Goal: Obtain resource: Obtain resource

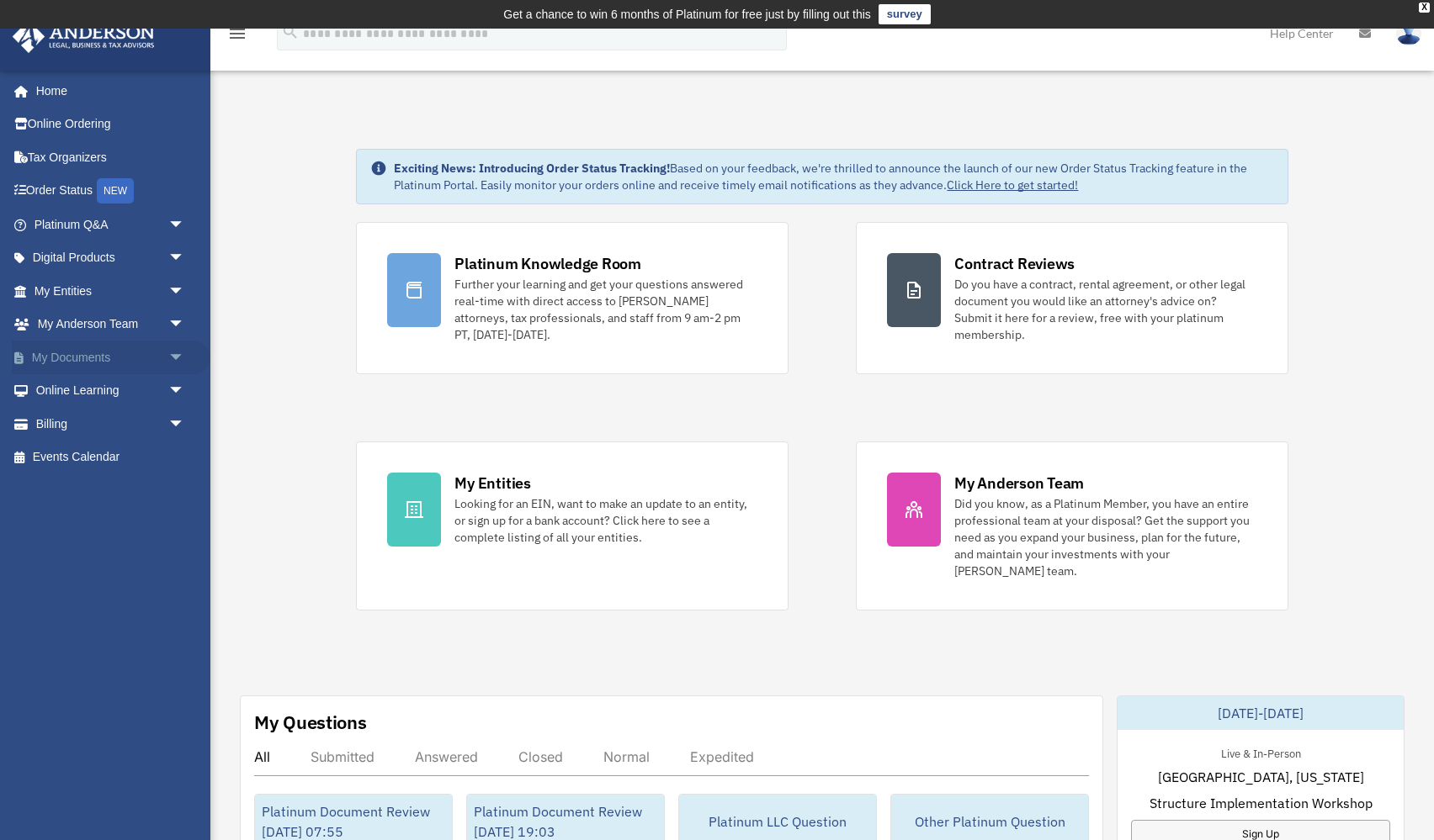
click at [47, 345] on link "My Documents arrow_drop_down" at bounding box center [111, 357] width 199 height 34
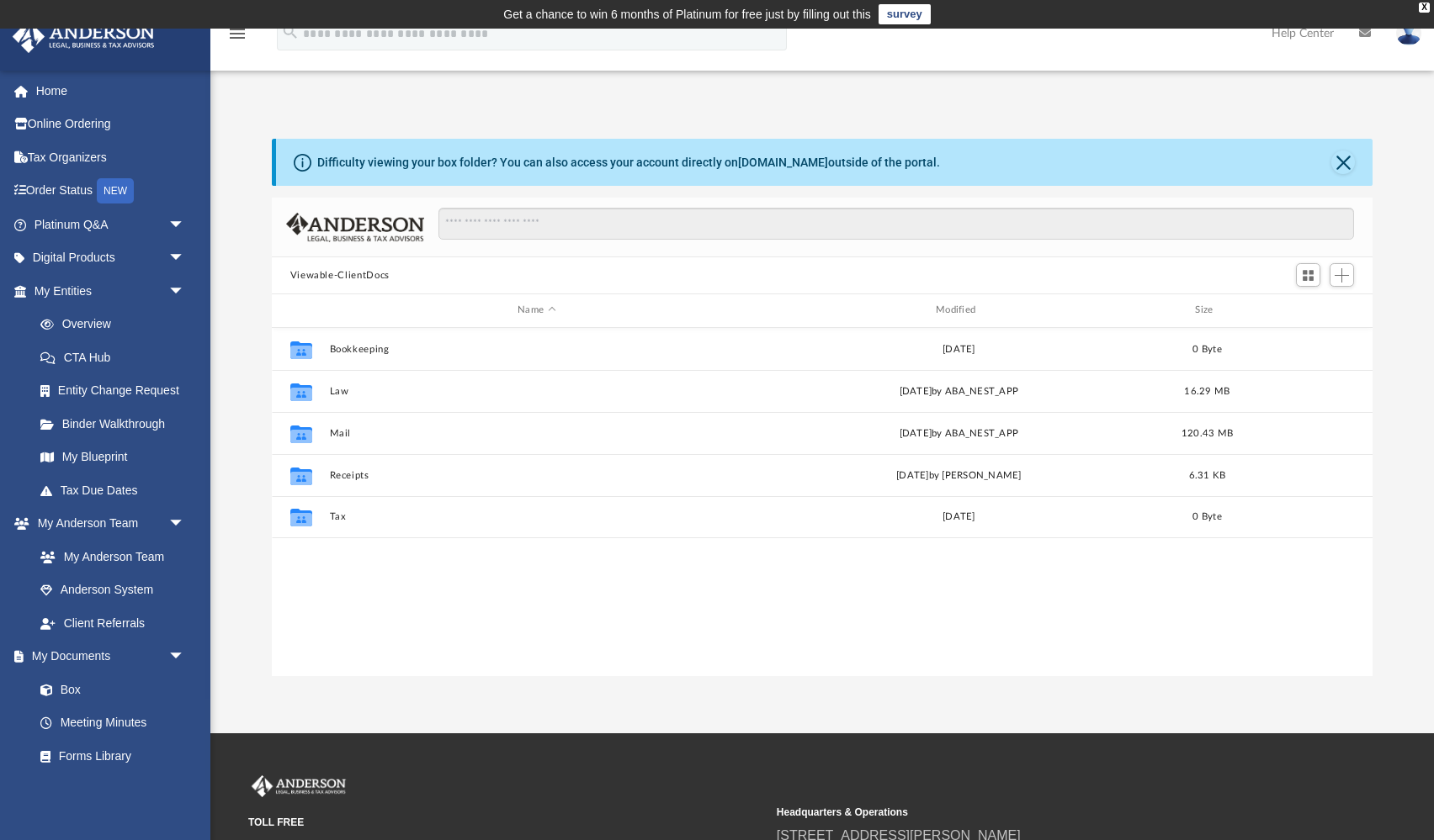
scroll to position [1, 1]
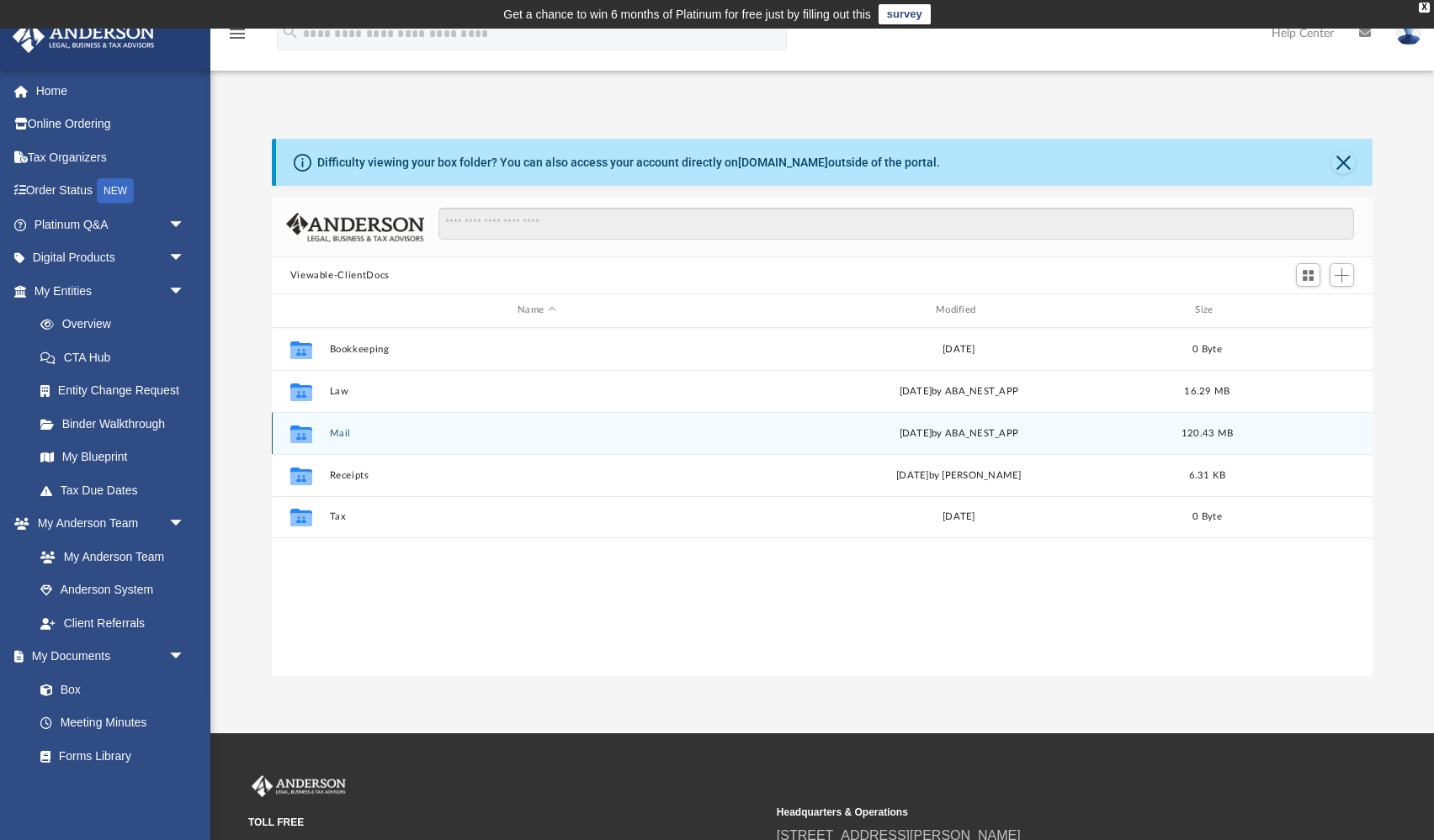
click at [336, 434] on button "Mail" at bounding box center [536, 433] width 414 height 11
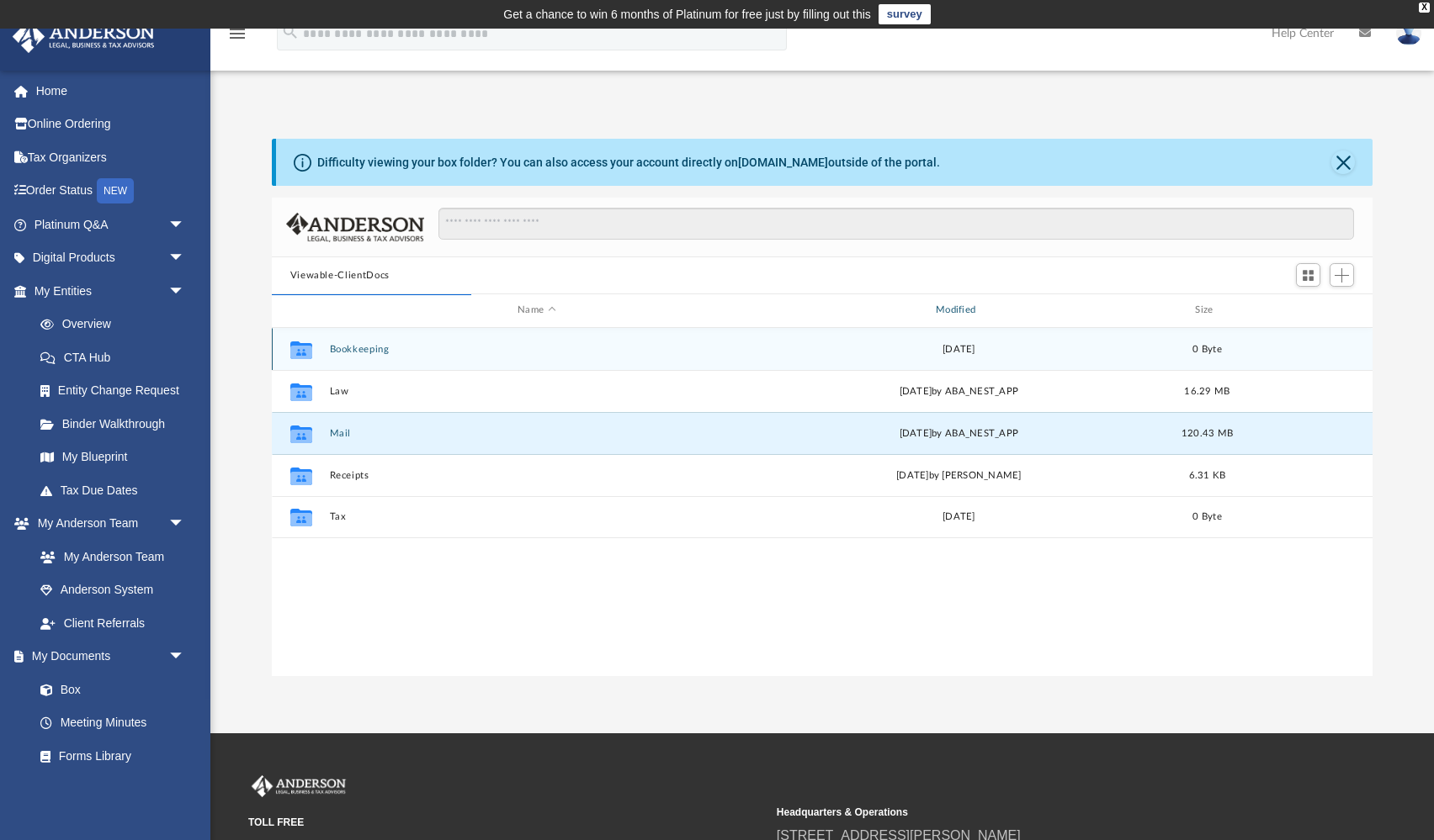
scroll to position [330, 1101]
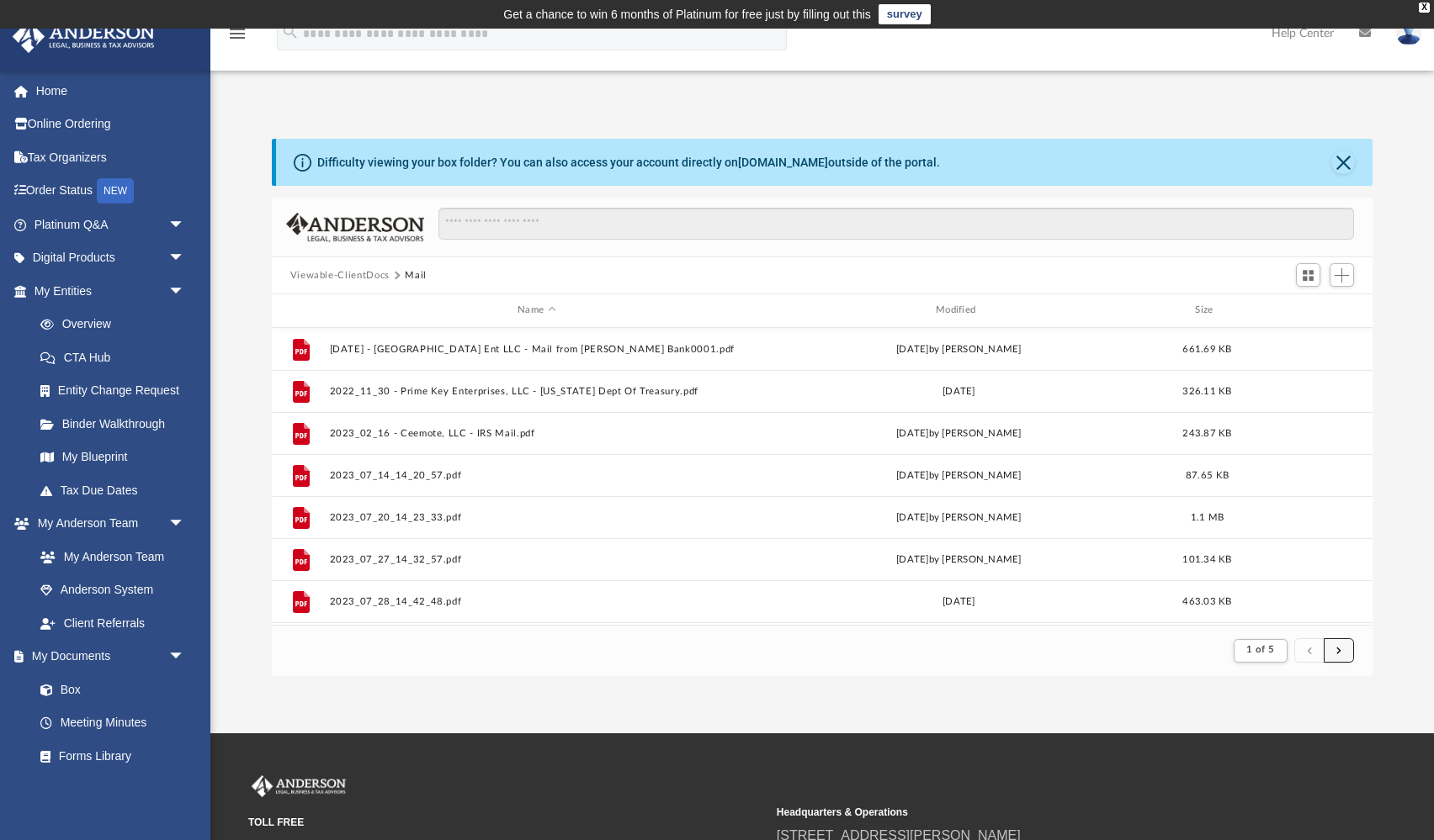
click at [1341, 652] on button "submit" at bounding box center [1338, 650] width 30 height 24
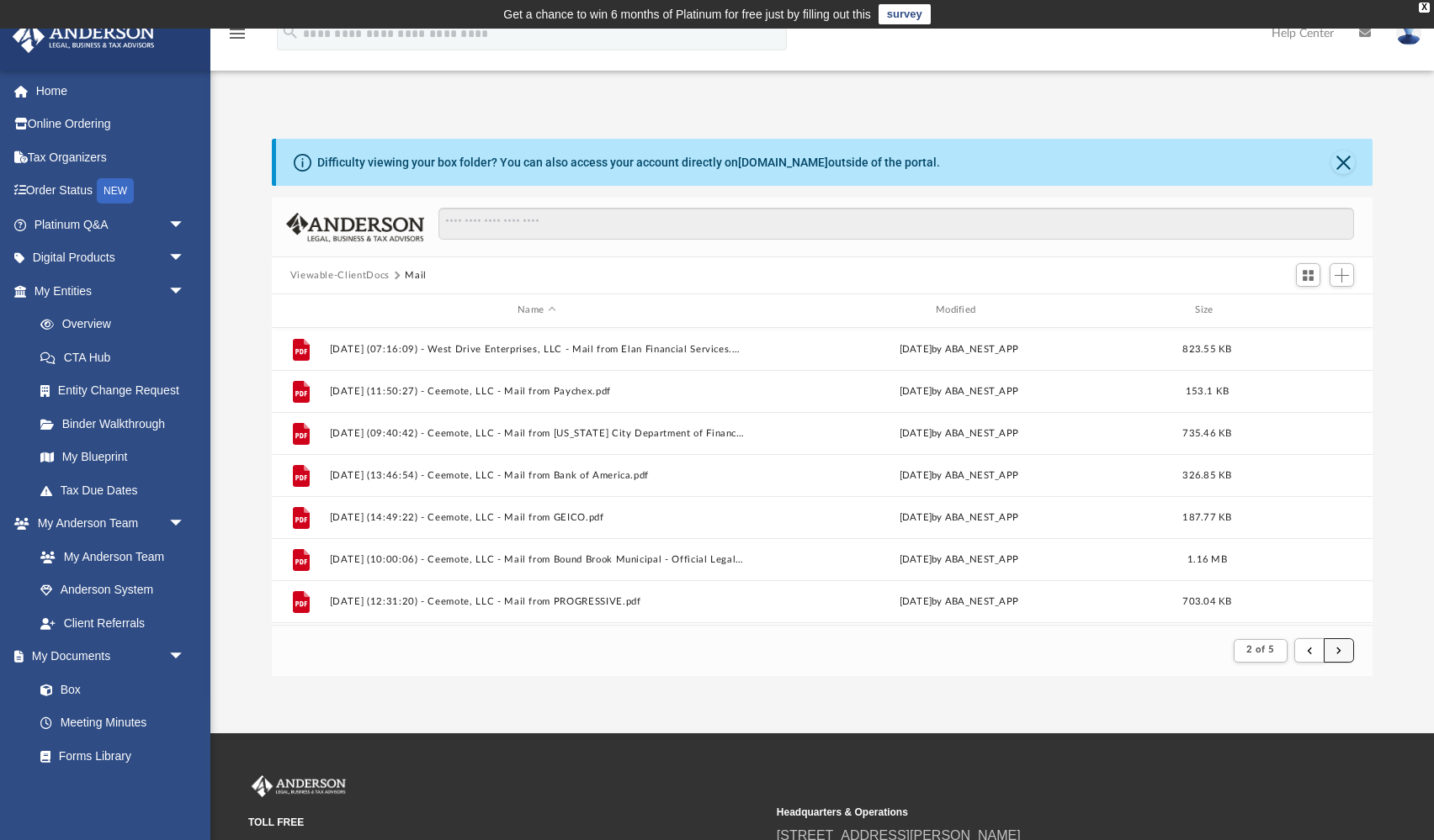
click at [1340, 645] on span "submit" at bounding box center [1338, 650] width 5 height 10
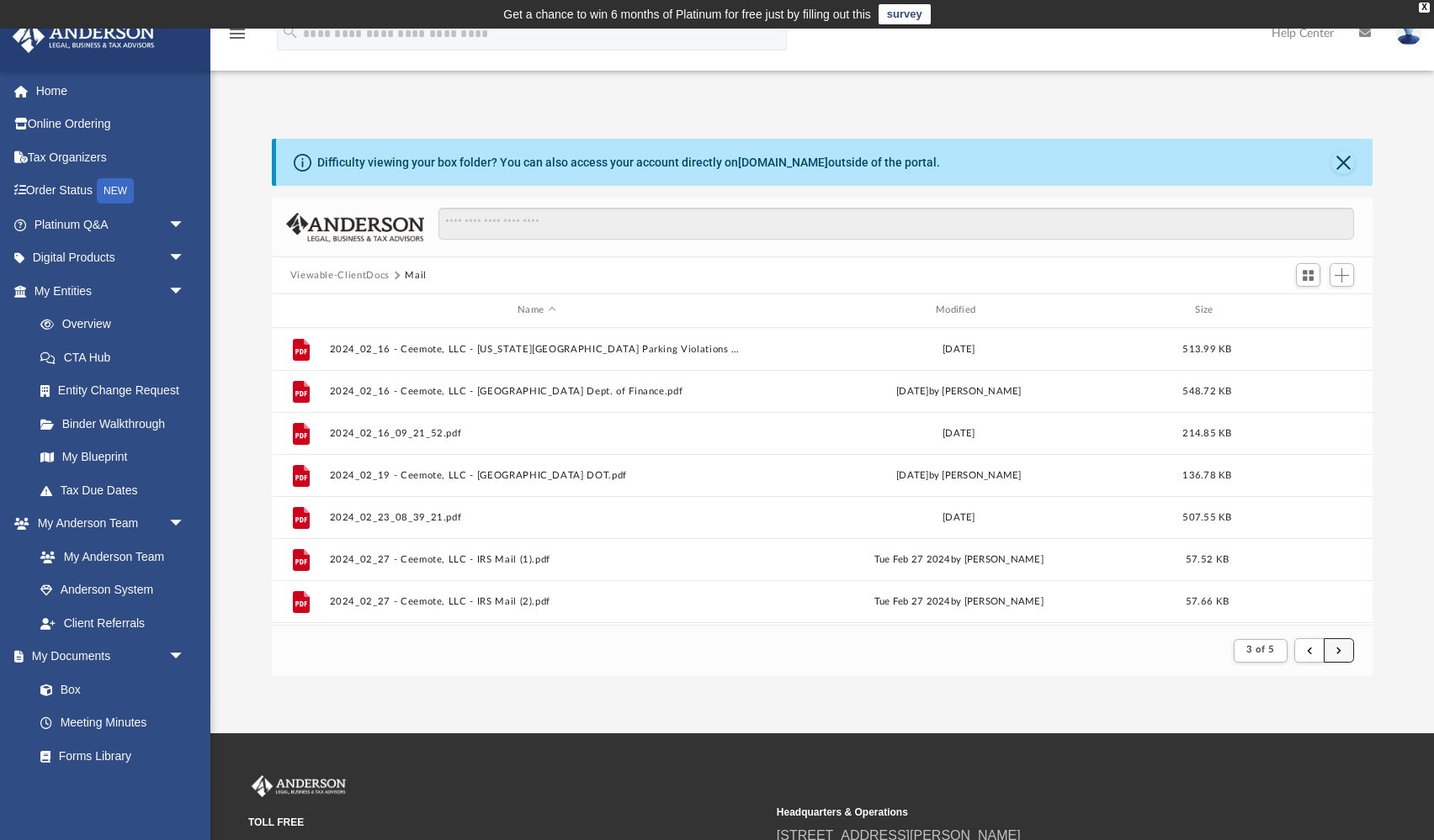
click at [1341, 652] on button "submit" at bounding box center [1338, 650] width 30 height 24
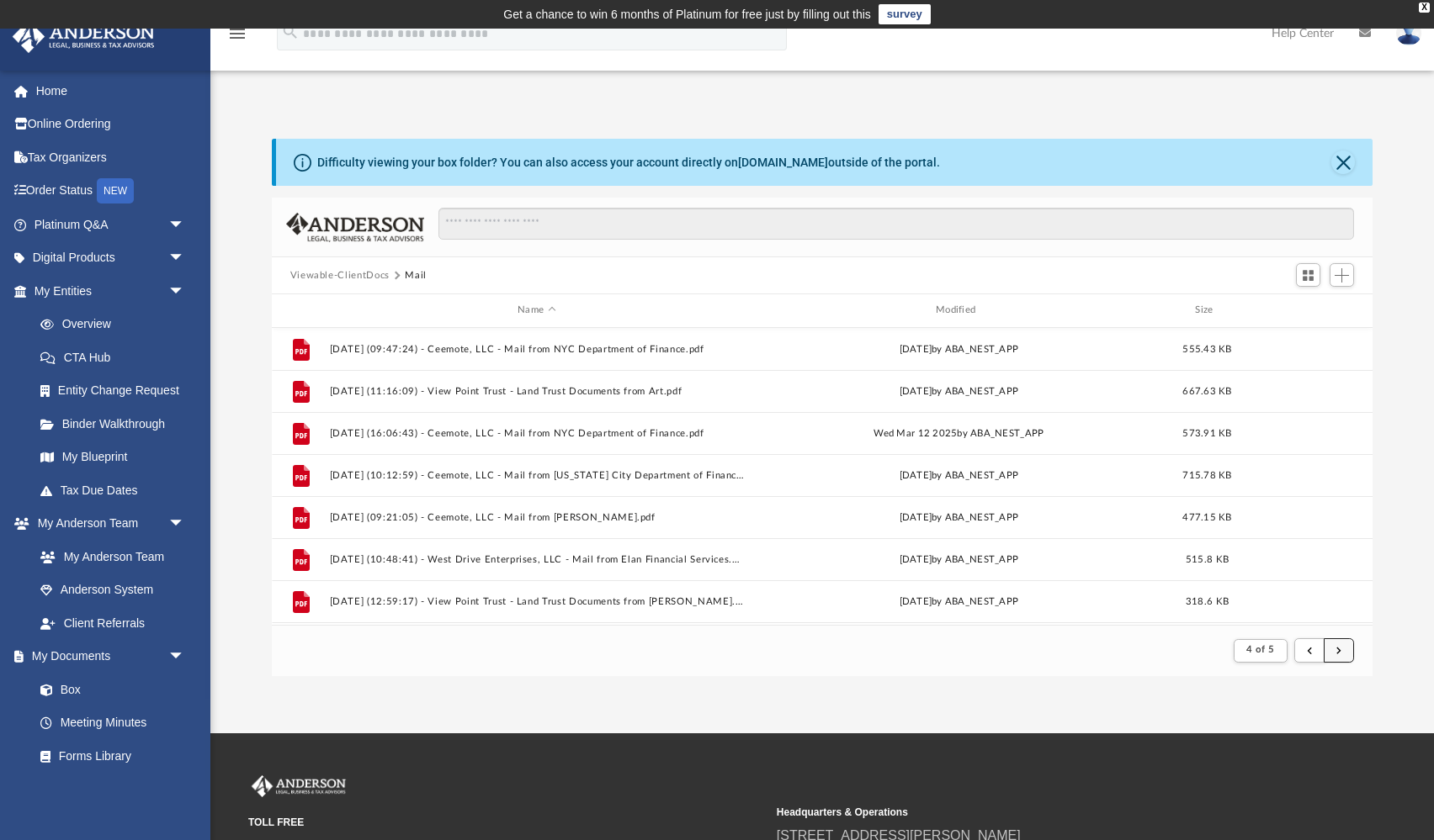
click at [1341, 652] on button "submit" at bounding box center [1338, 650] width 30 height 24
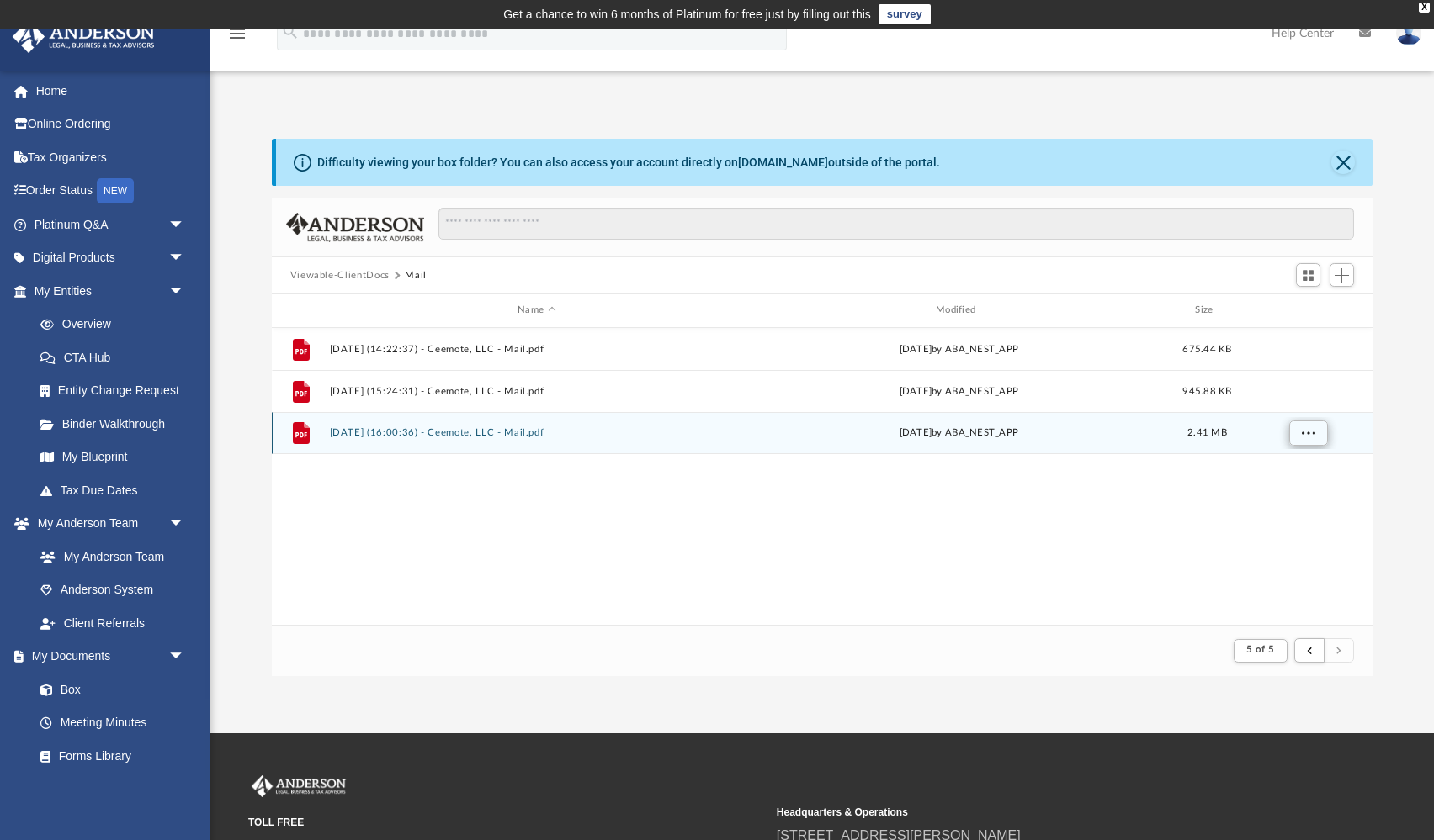
click at [1311, 437] on span "More options" at bounding box center [1308, 433] width 13 height 10
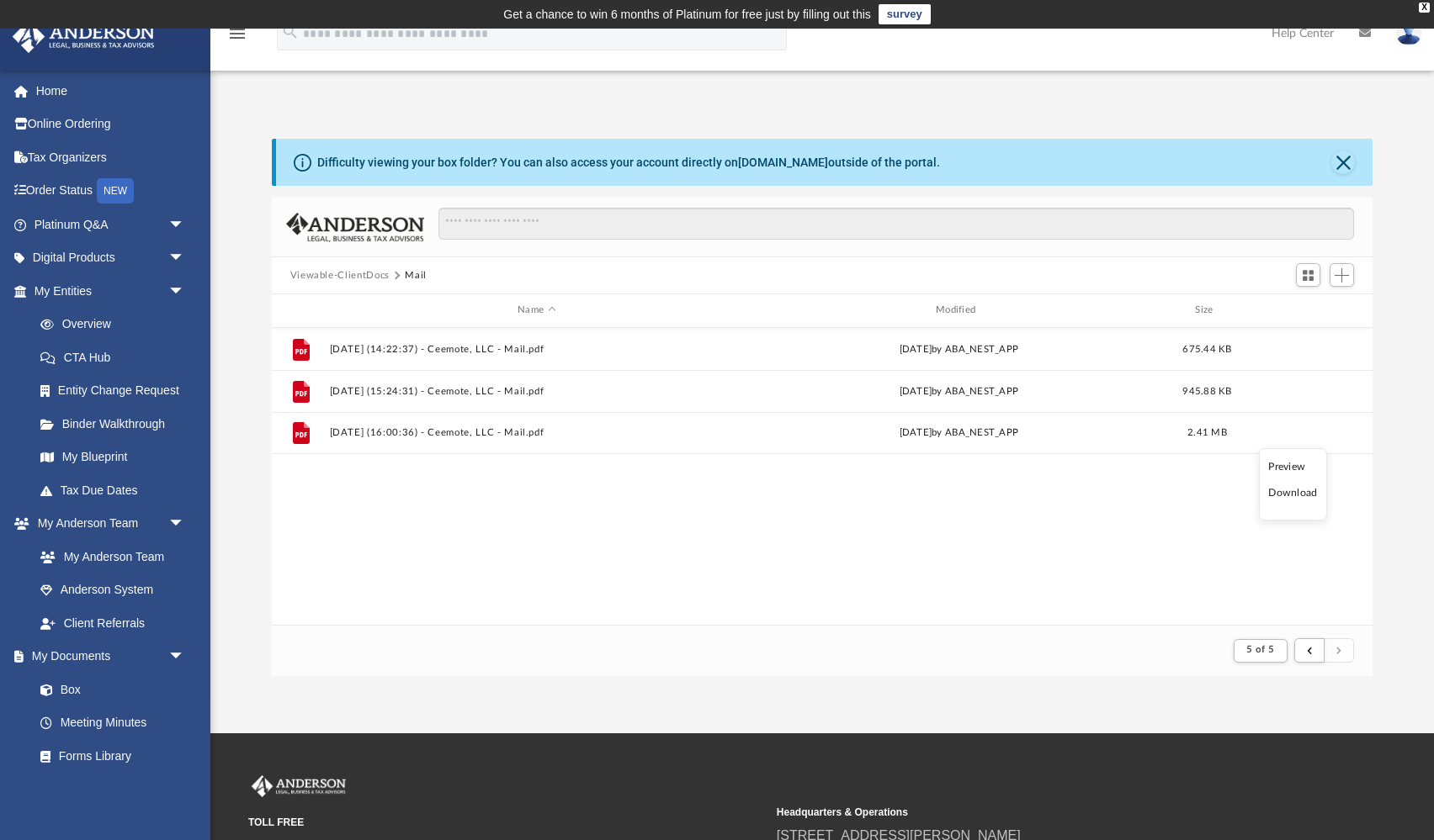
click at [1299, 464] on li "Preview" at bounding box center [1292, 467] width 49 height 17
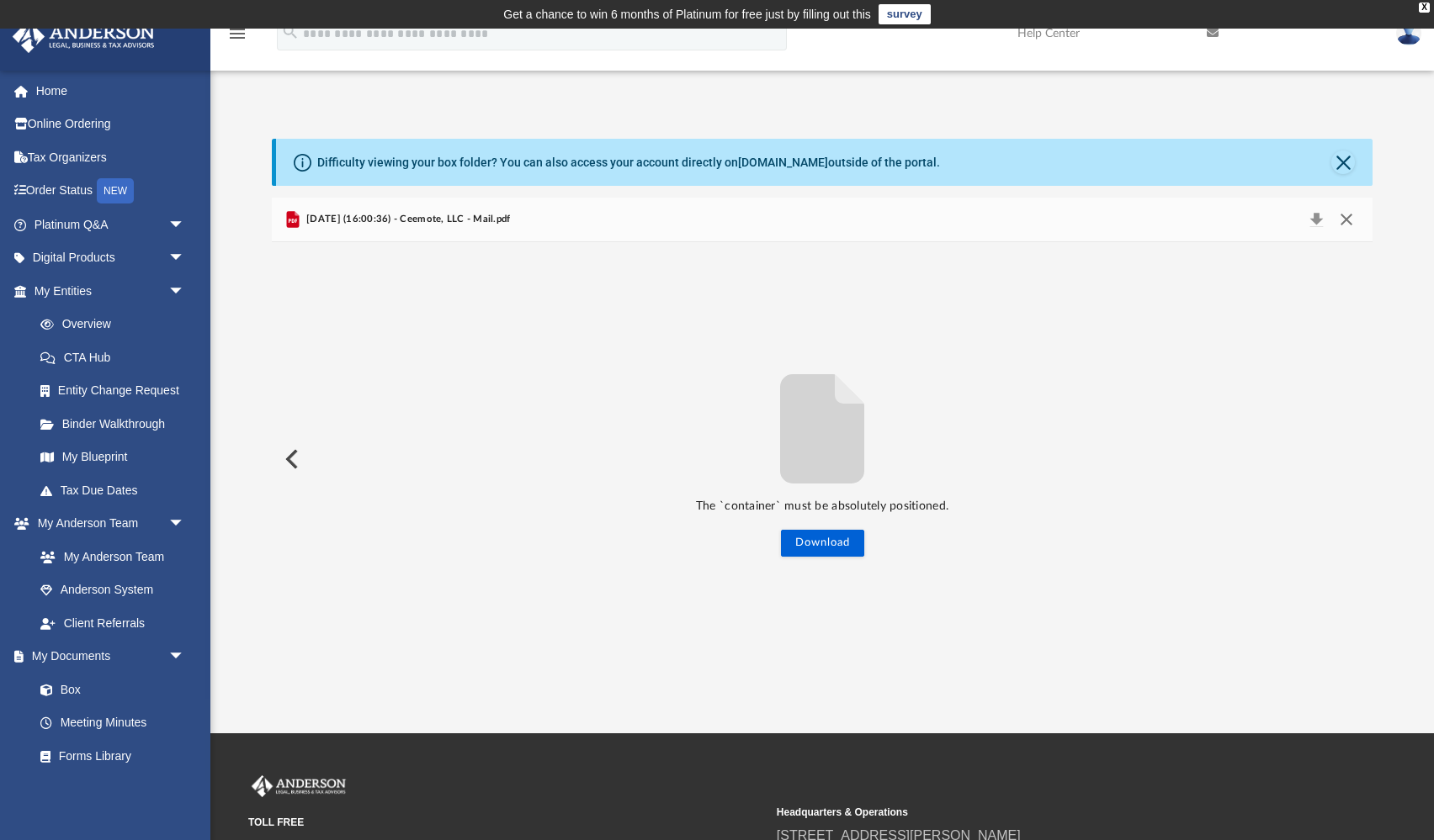
click at [1346, 228] on button "Close" at bounding box center [1345, 220] width 30 height 23
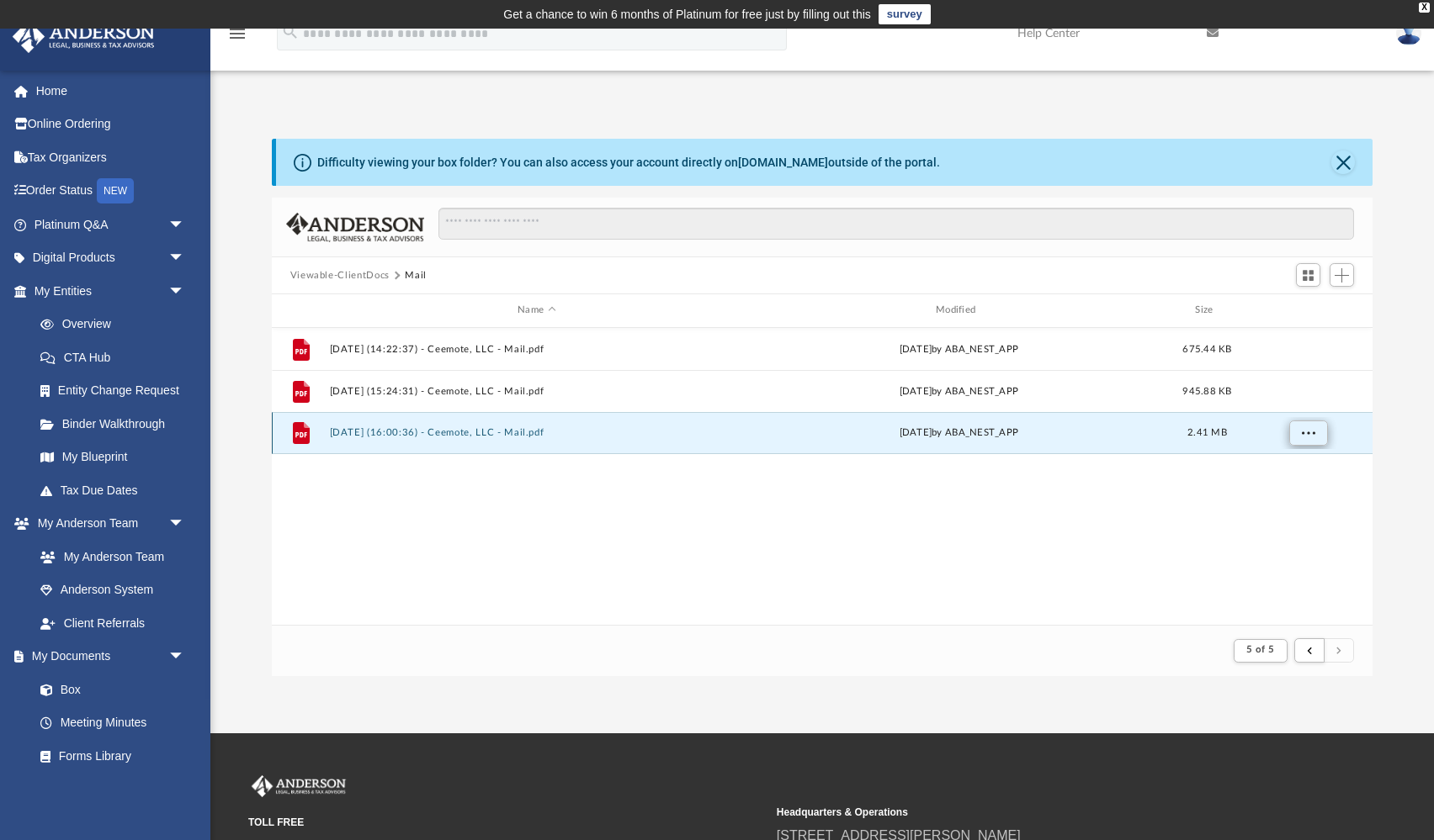
click at [1304, 430] on span "More options" at bounding box center [1308, 433] width 13 height 10
click at [1288, 468] on li "Preview" at bounding box center [1292, 467] width 49 height 17
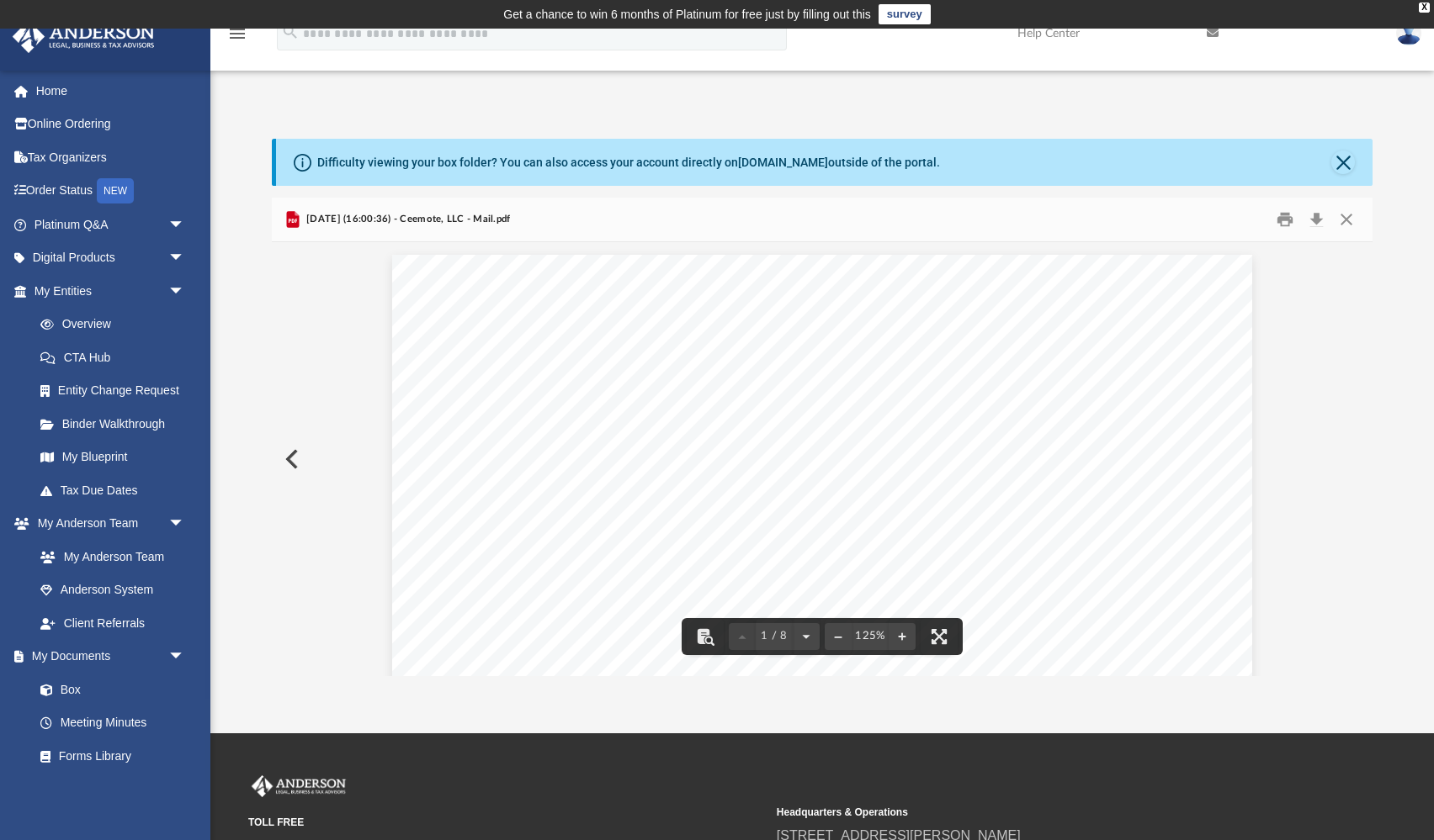
scroll to position [0, 0]
click at [1353, 219] on button "Close" at bounding box center [1345, 220] width 30 height 26
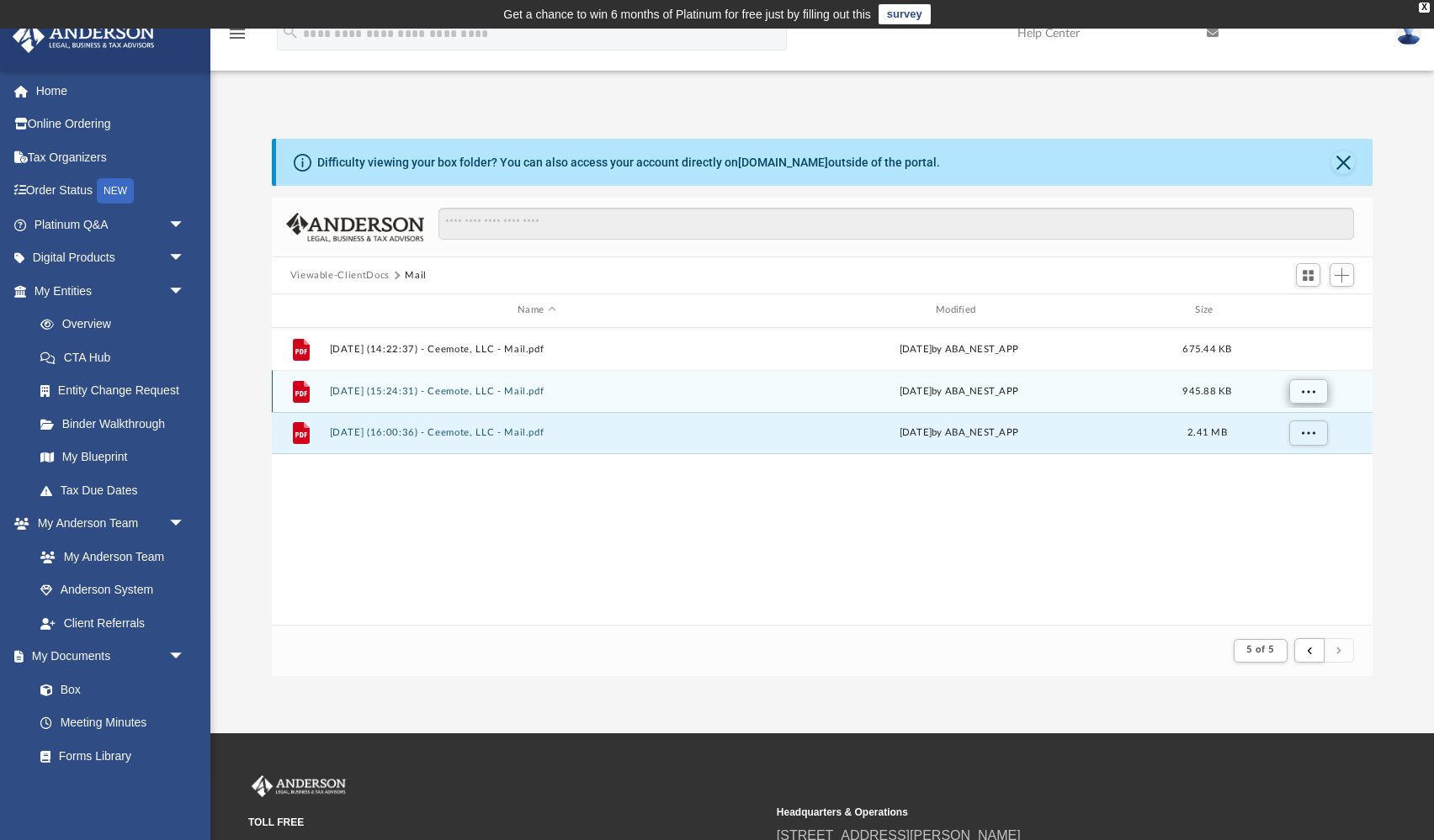
click at [1317, 394] on button "More options" at bounding box center [1308, 391] width 39 height 25
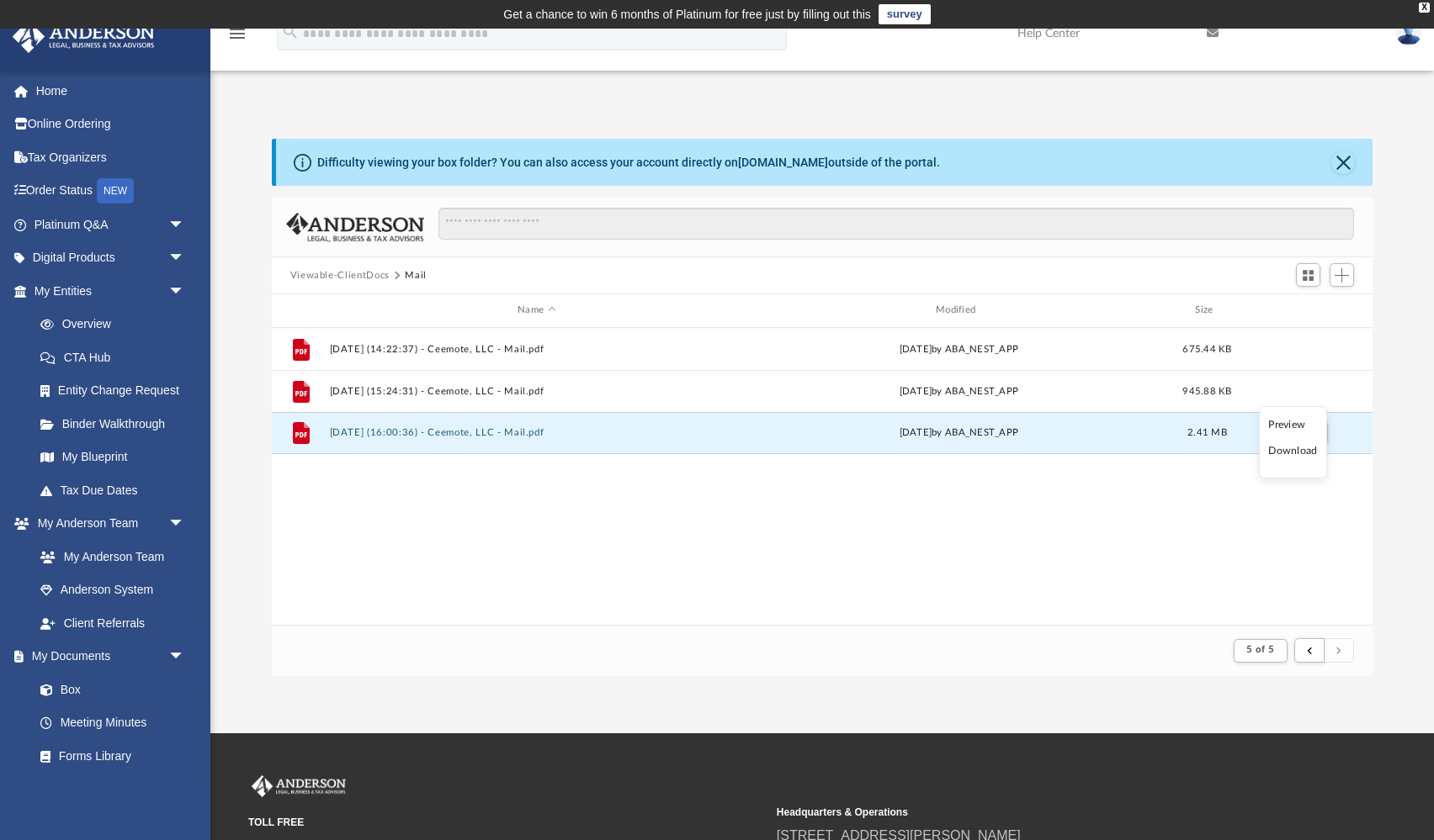
click at [1301, 429] on li "Preview" at bounding box center [1292, 425] width 49 height 17
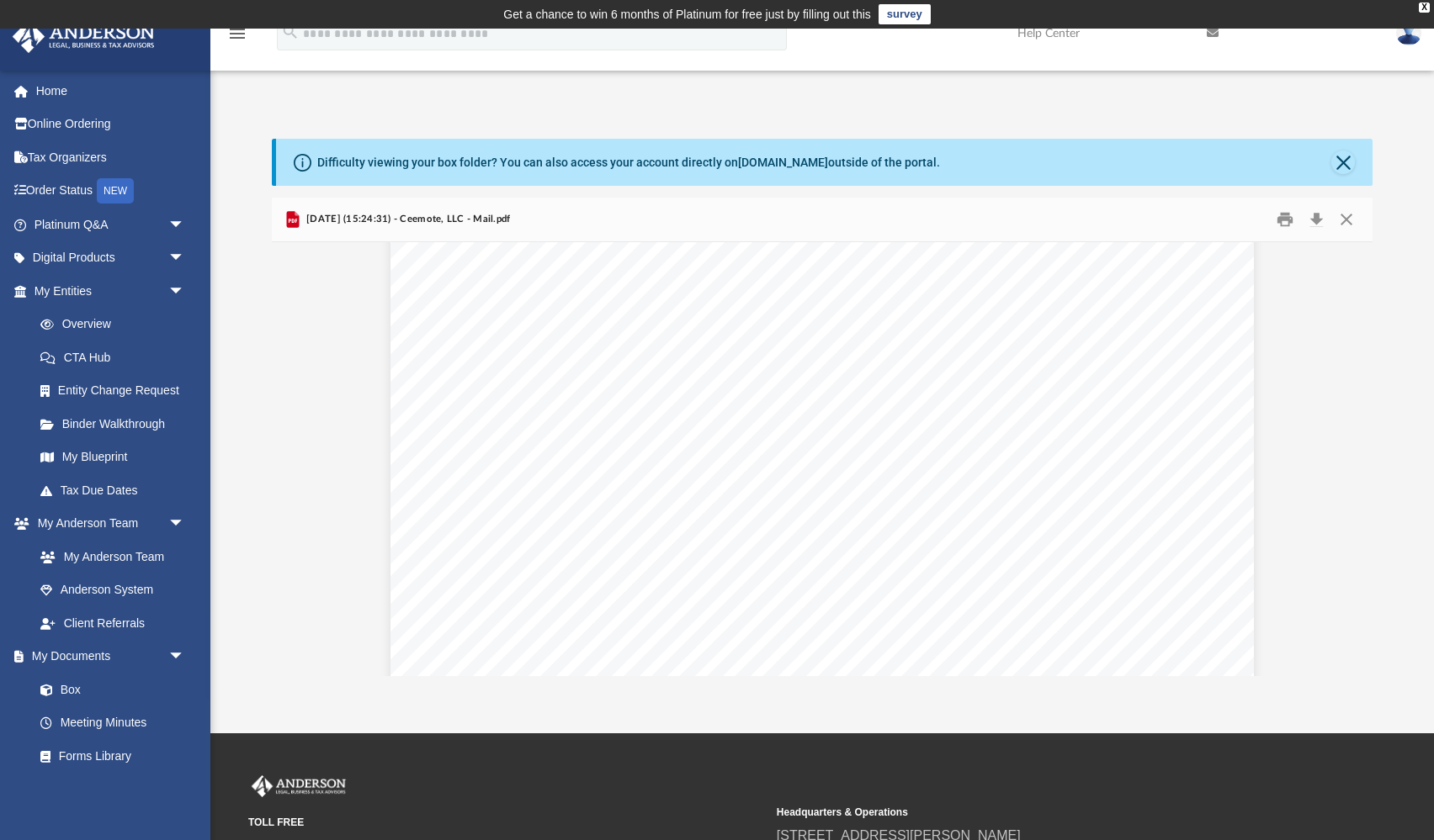
scroll to position [438, 0]
click at [1354, 219] on button "Close" at bounding box center [1345, 220] width 30 height 26
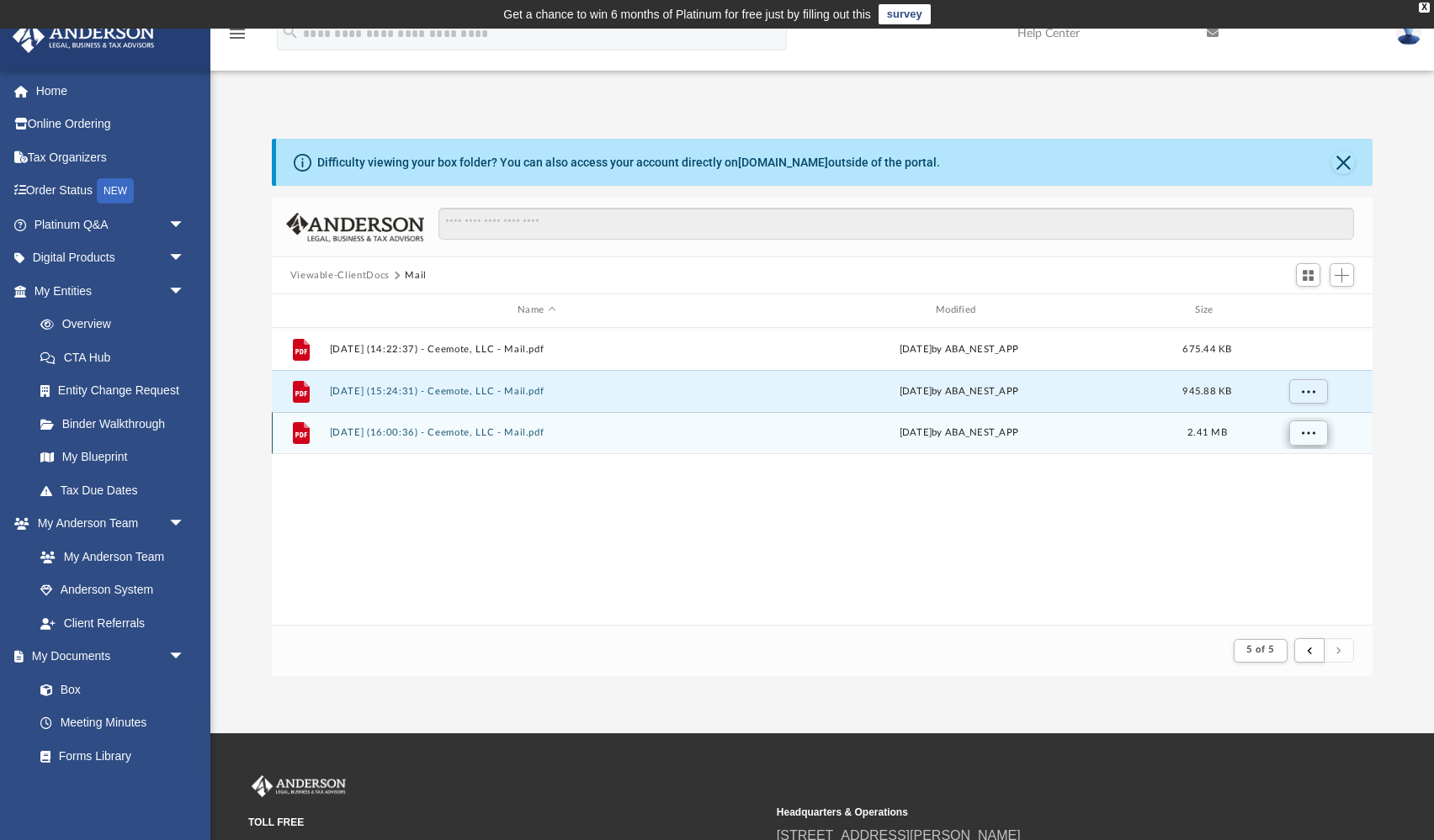
click at [1314, 435] on span "More options" at bounding box center [1308, 433] width 13 height 10
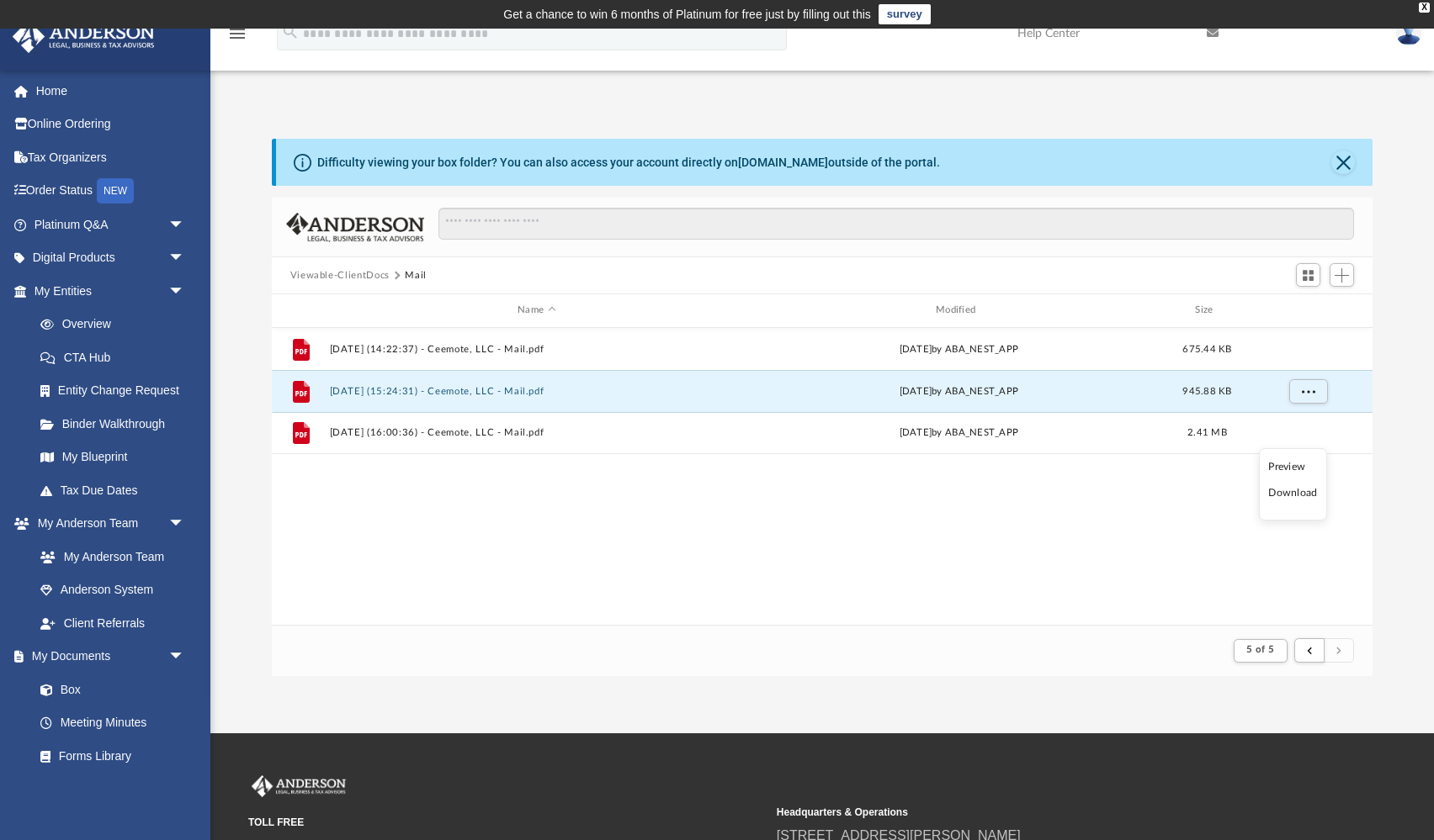
click at [1305, 464] on li "Preview" at bounding box center [1292, 467] width 49 height 17
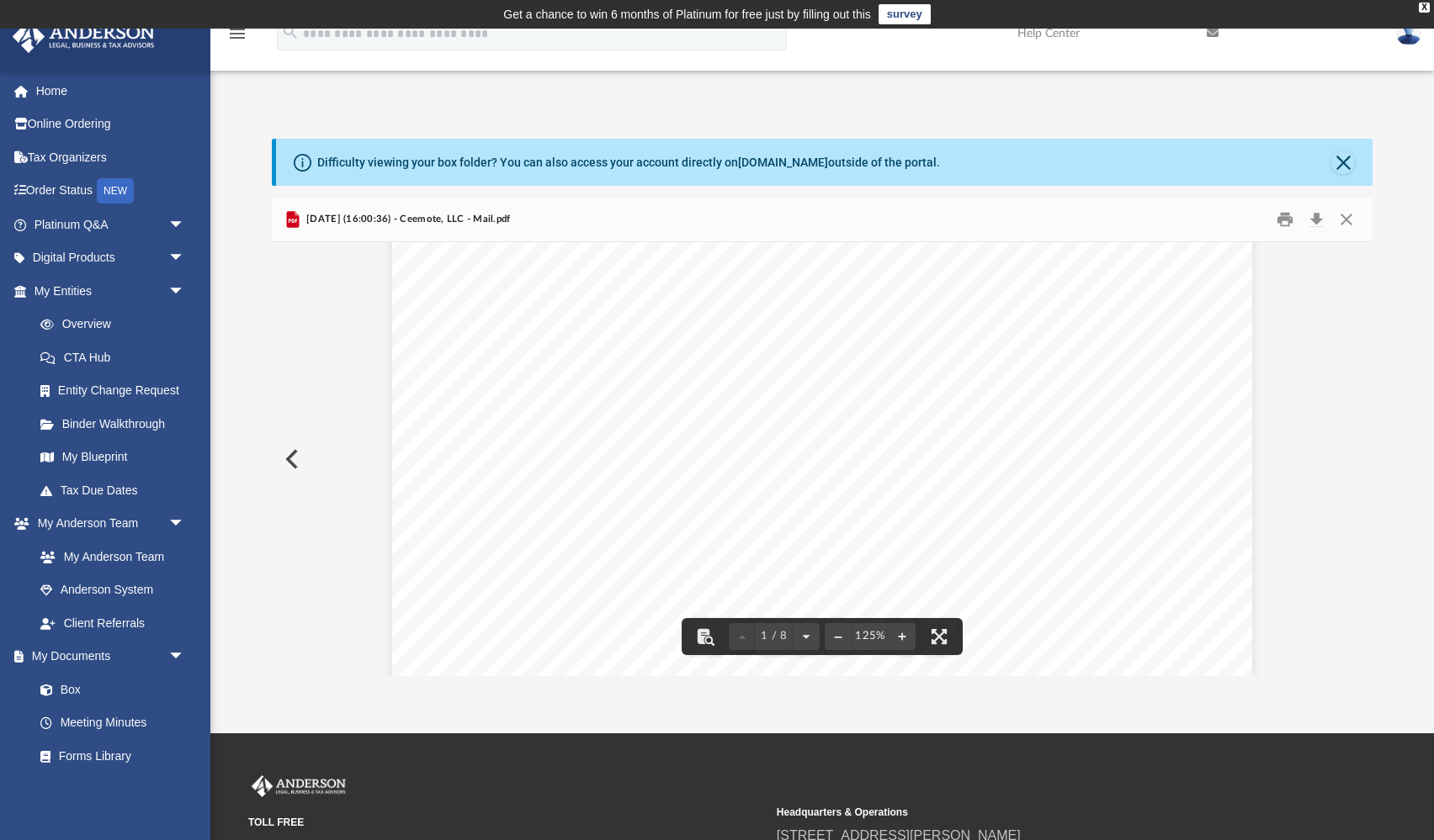
scroll to position [592, 0]
click at [1346, 215] on button "Close" at bounding box center [1345, 220] width 30 height 26
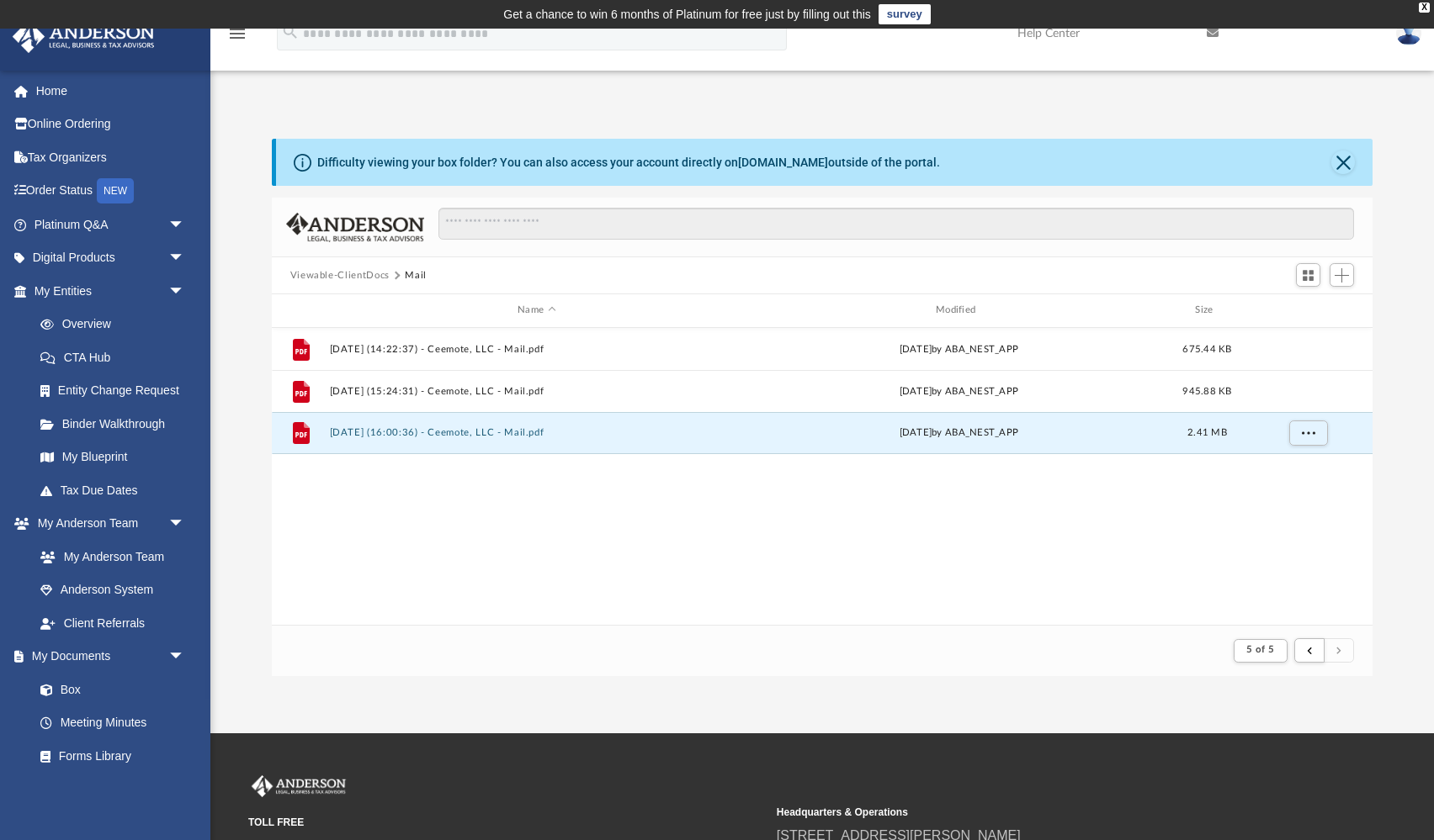
click at [345, 276] on button "Viewable-ClientDocs" at bounding box center [339, 276] width 99 height 15
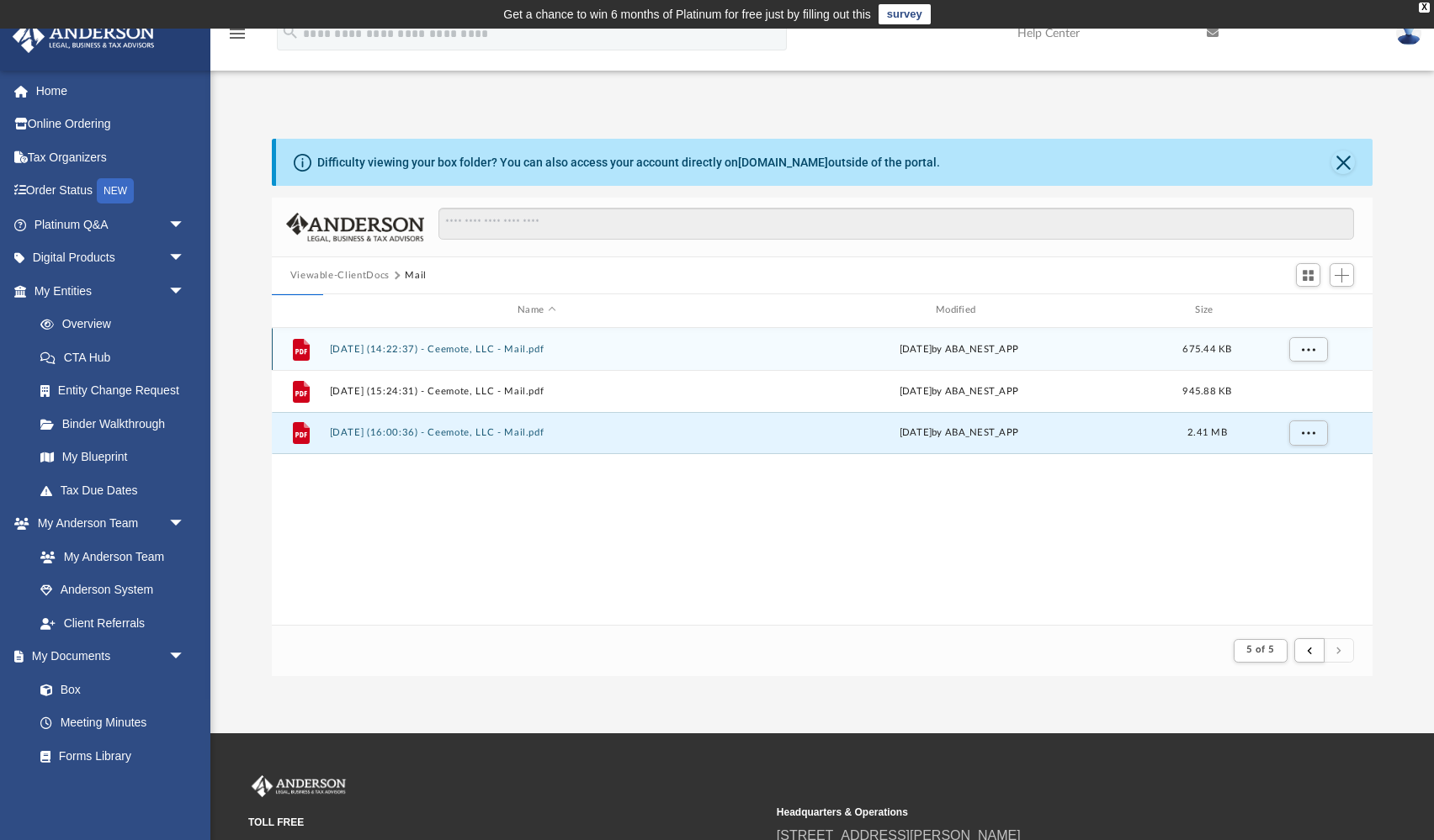
scroll to position [382, 1101]
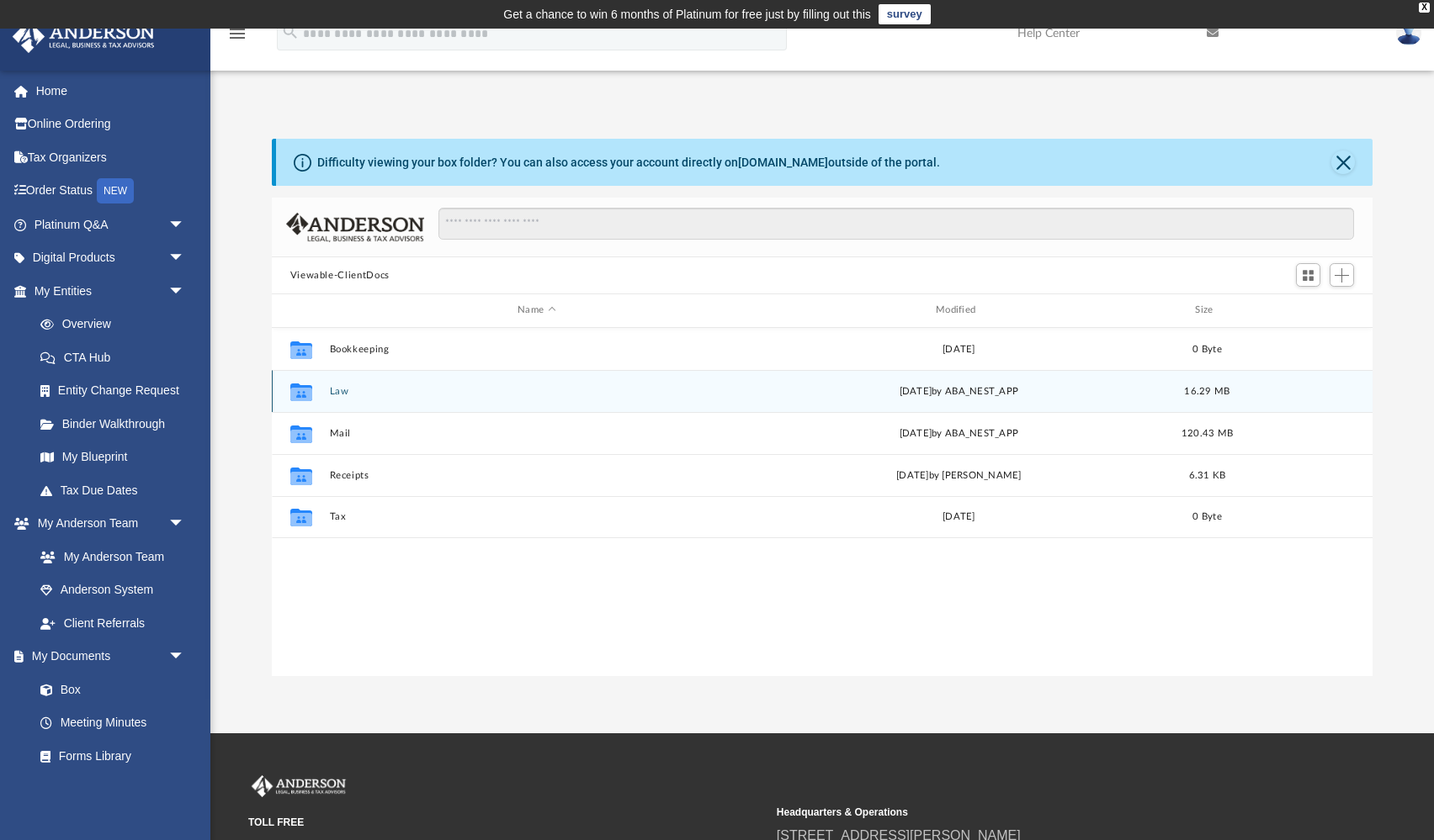
click at [338, 389] on button "Law" at bounding box center [536, 391] width 414 height 11
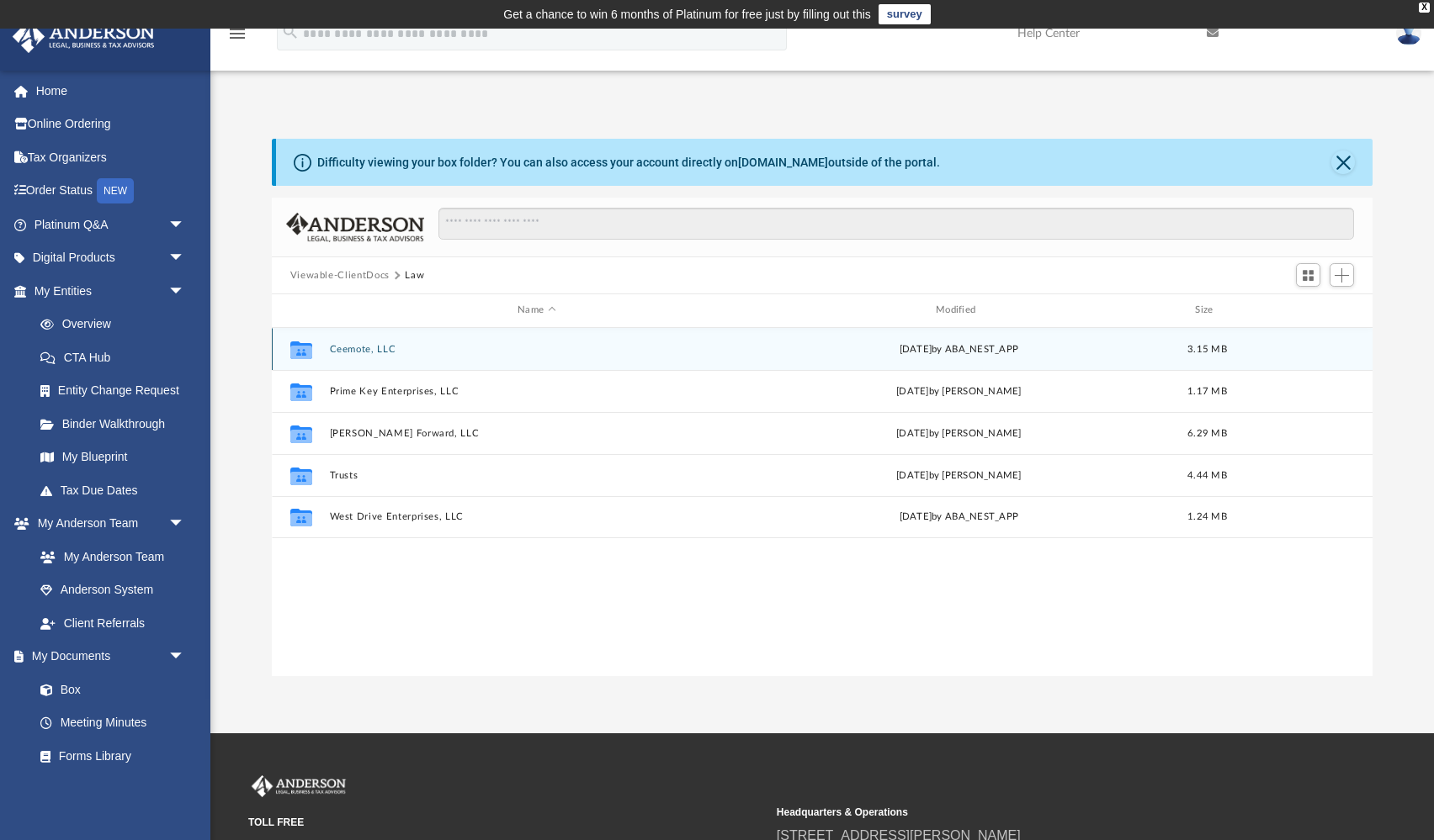
click at [385, 353] on button "Ceemote, LLC" at bounding box center [536, 349] width 414 height 11
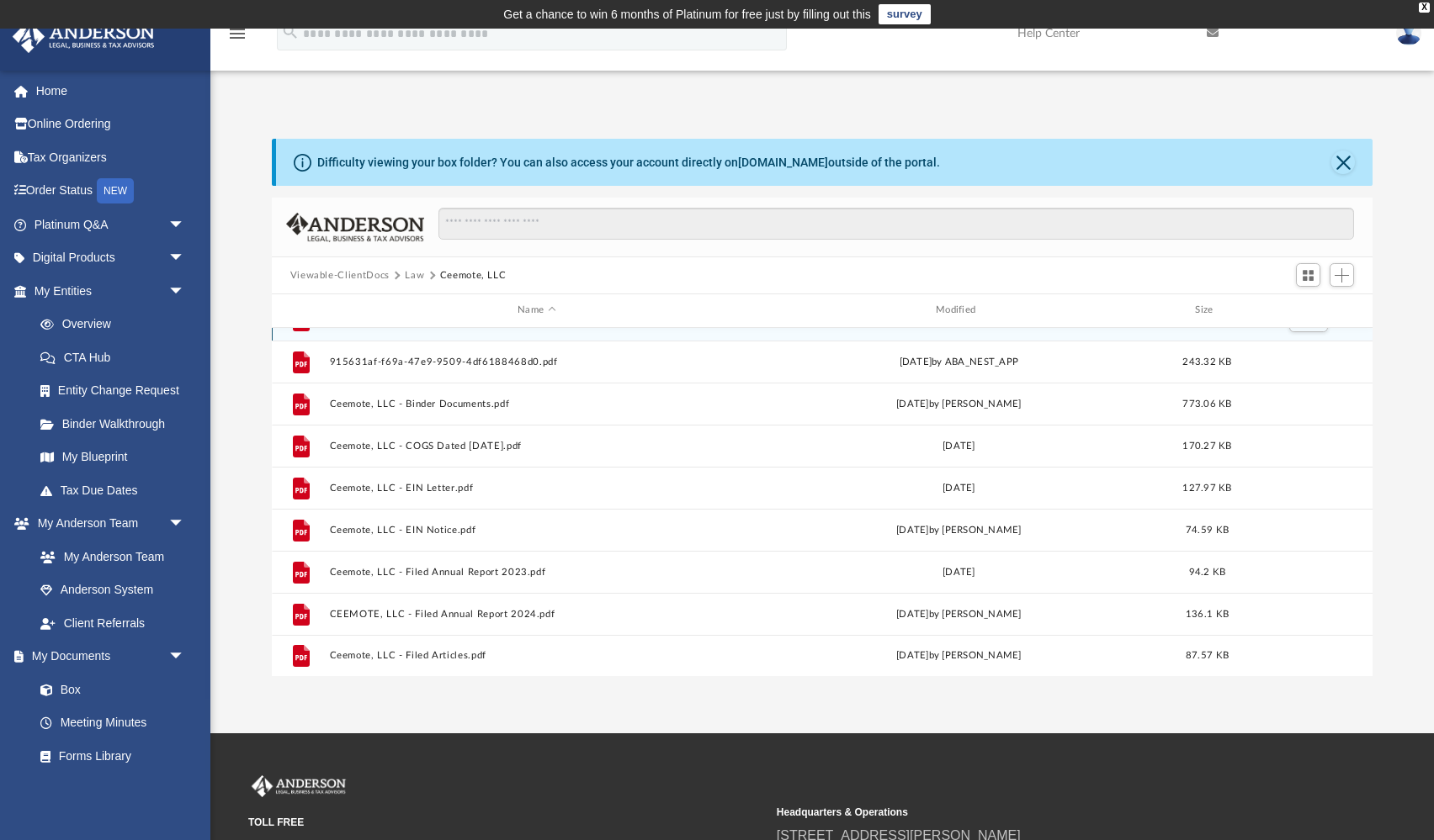
scroll to position [155, 0]
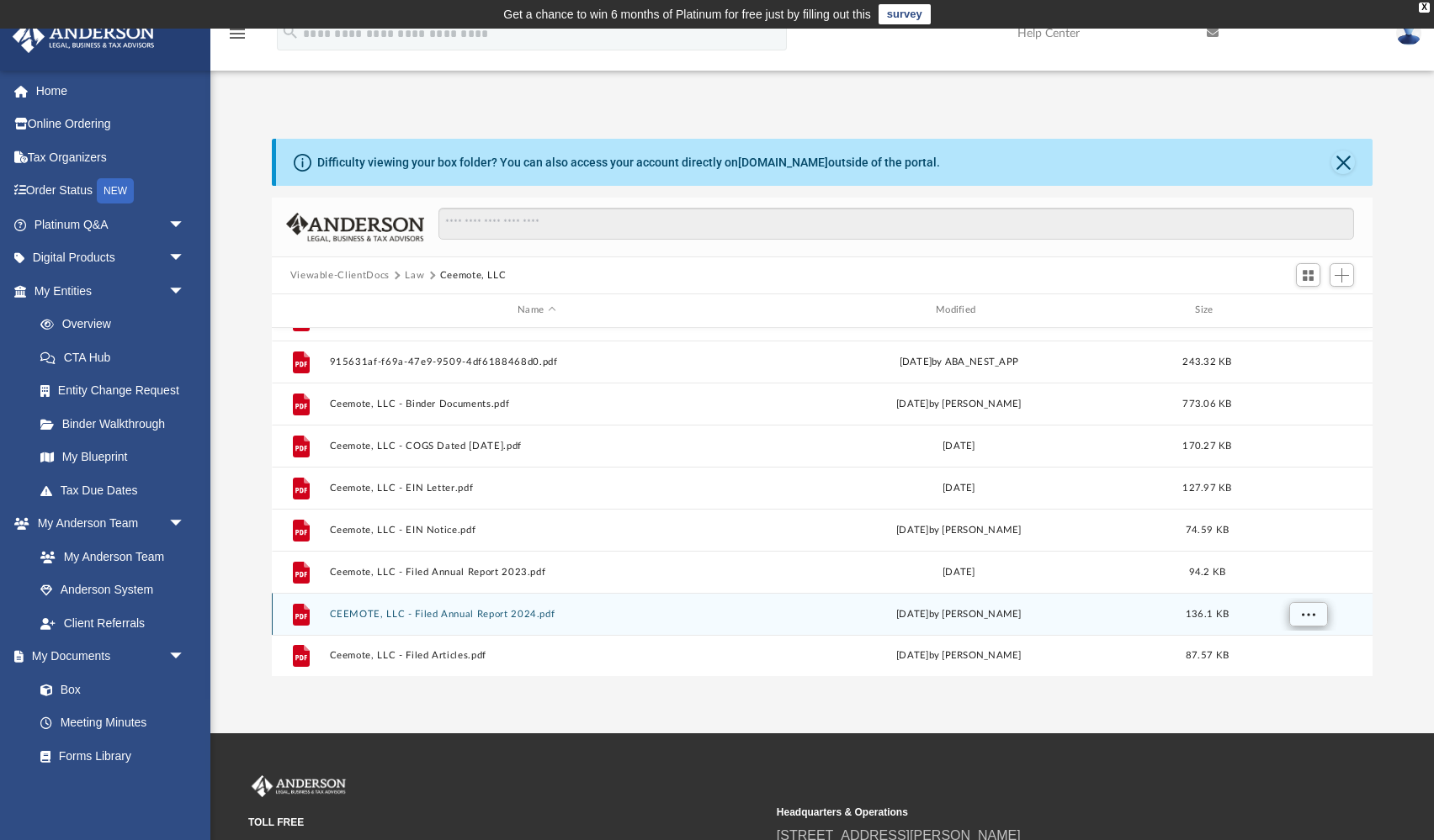
click at [1301, 609] on span "More options" at bounding box center [1308, 614] width 13 height 10
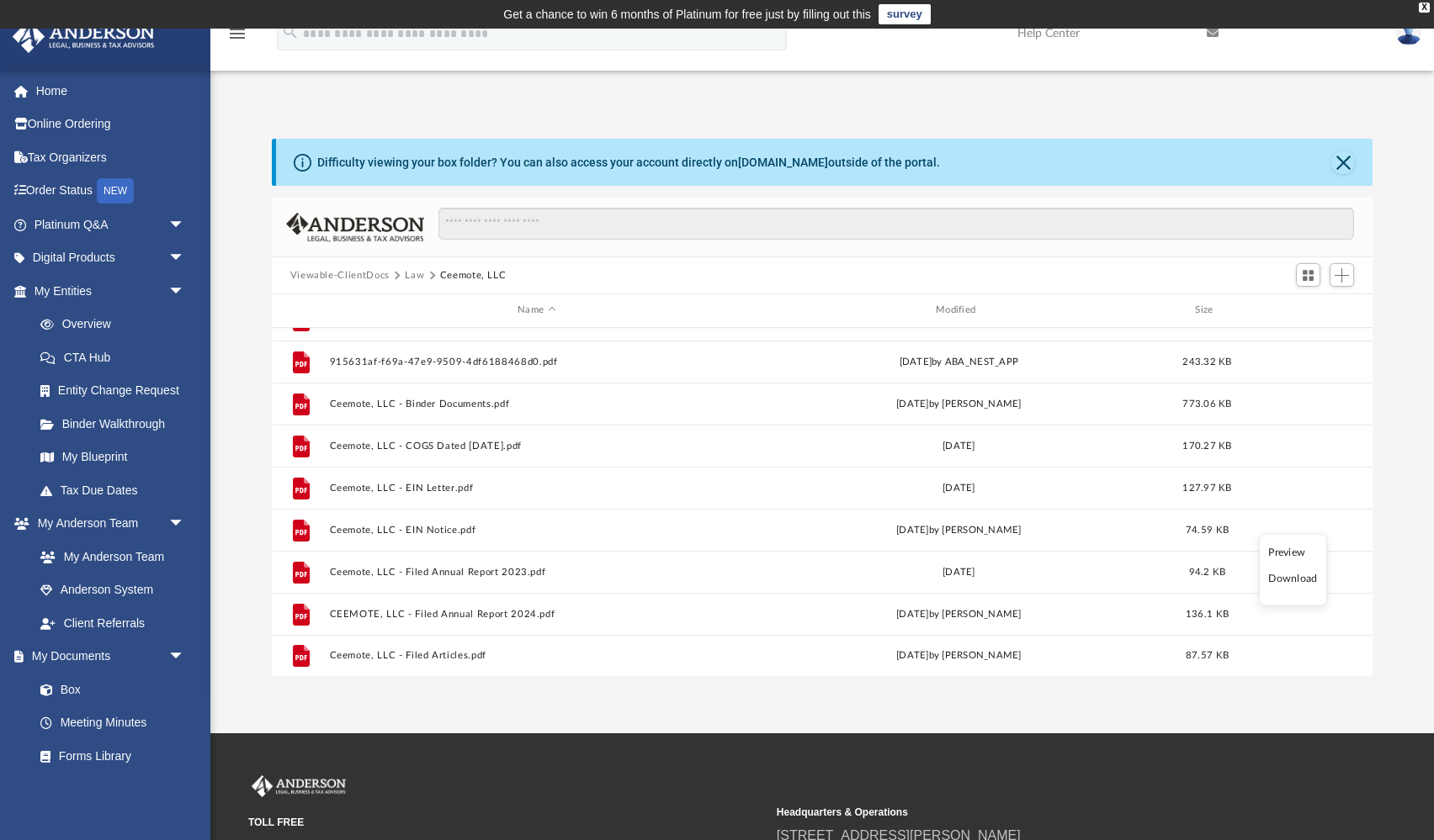
click at [1288, 553] on li "Preview" at bounding box center [1292, 552] width 49 height 17
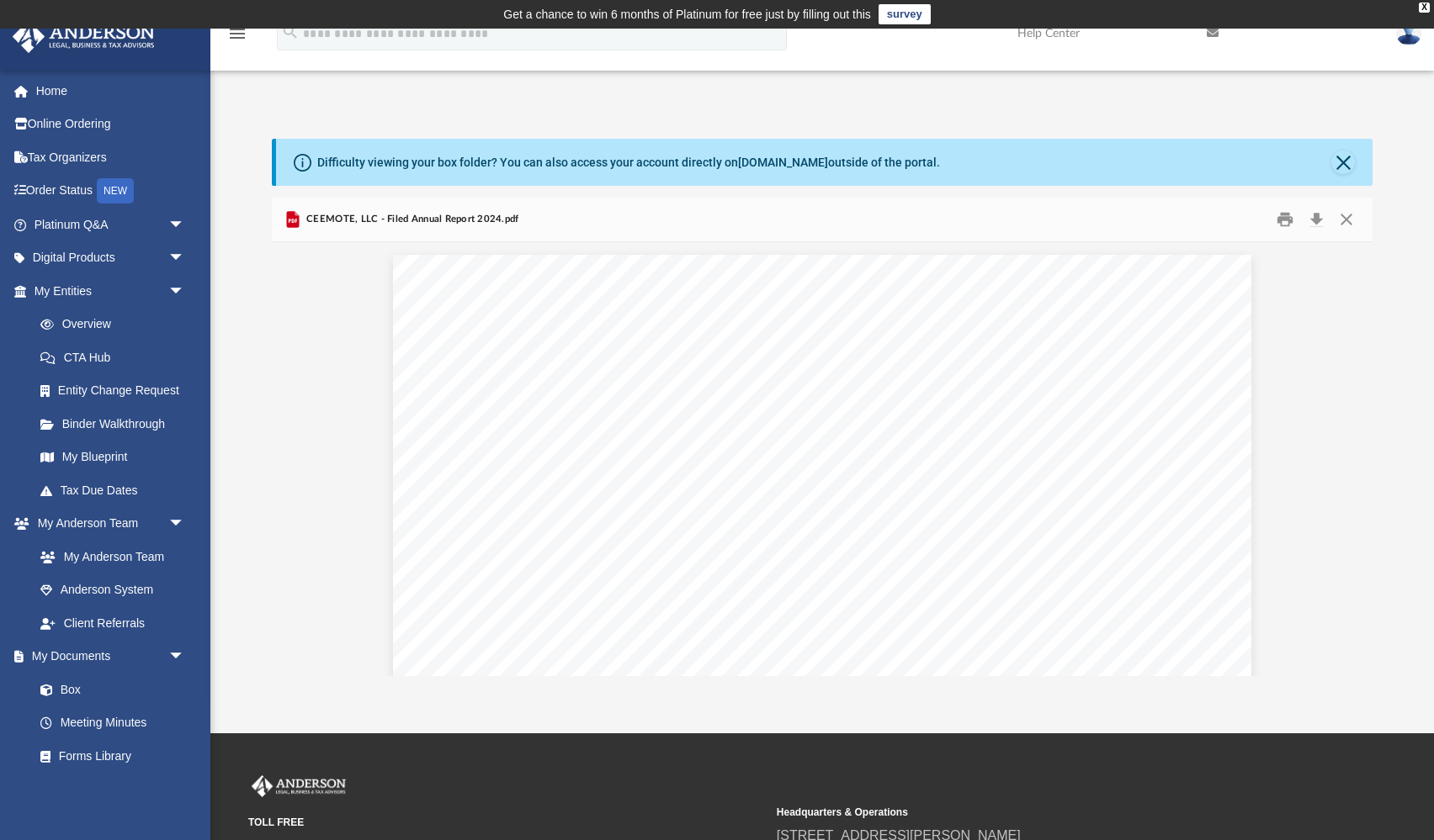
scroll to position [0, 0]
click at [1284, 223] on button "Print" at bounding box center [1285, 220] width 34 height 26
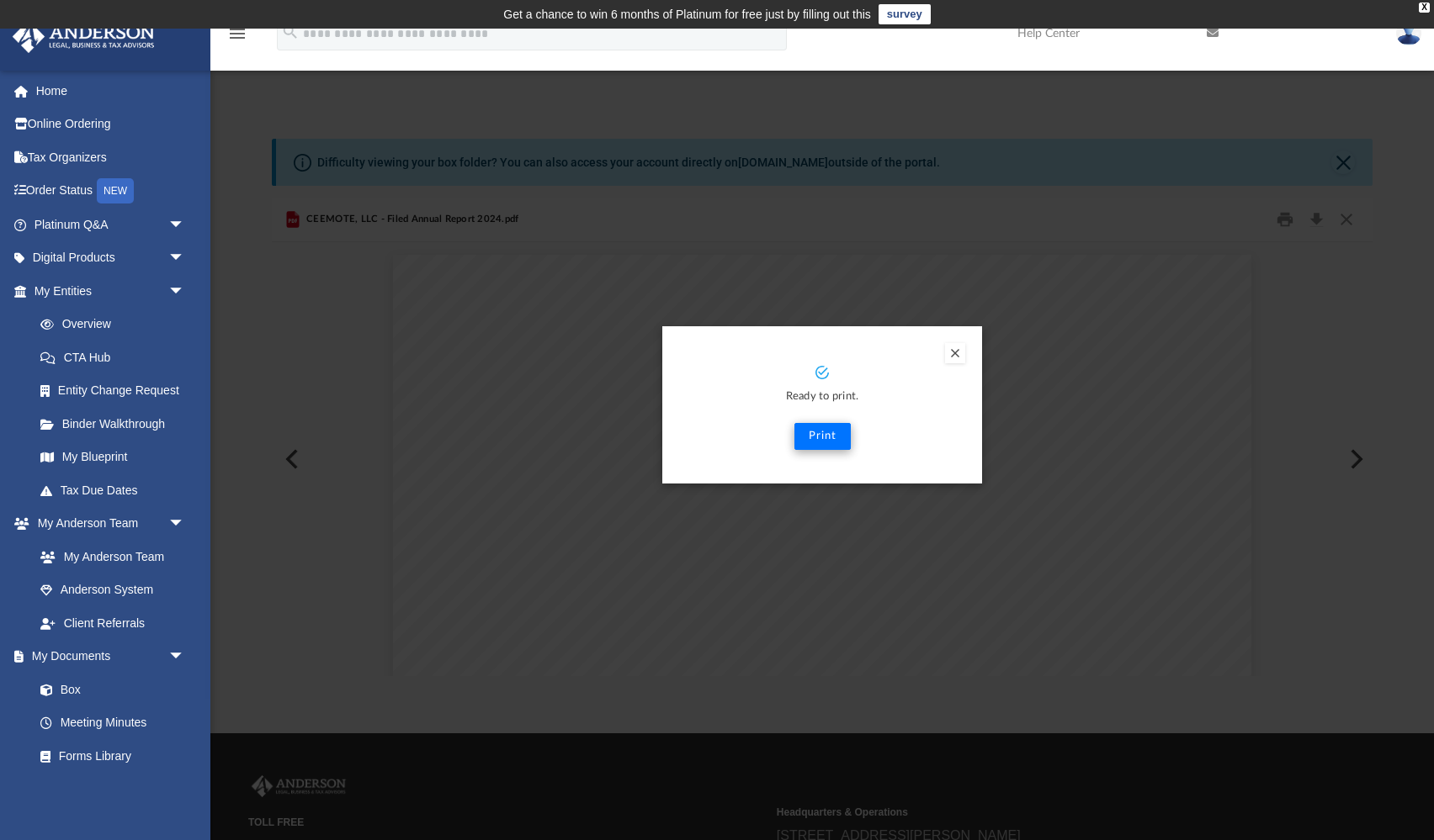
click at [828, 435] on button "Print" at bounding box center [822, 436] width 56 height 27
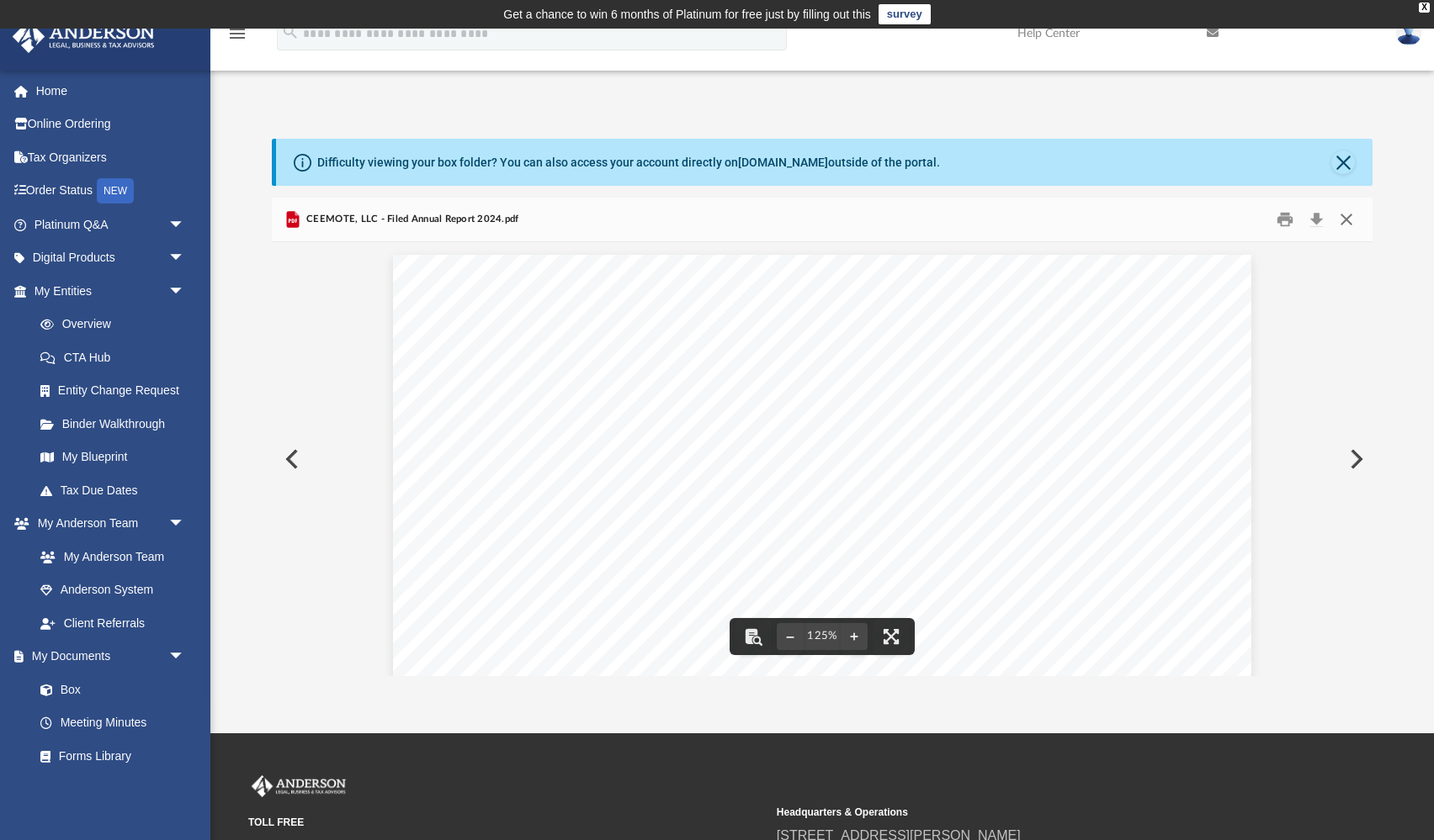
click at [1350, 227] on button "Close" at bounding box center [1345, 220] width 30 height 26
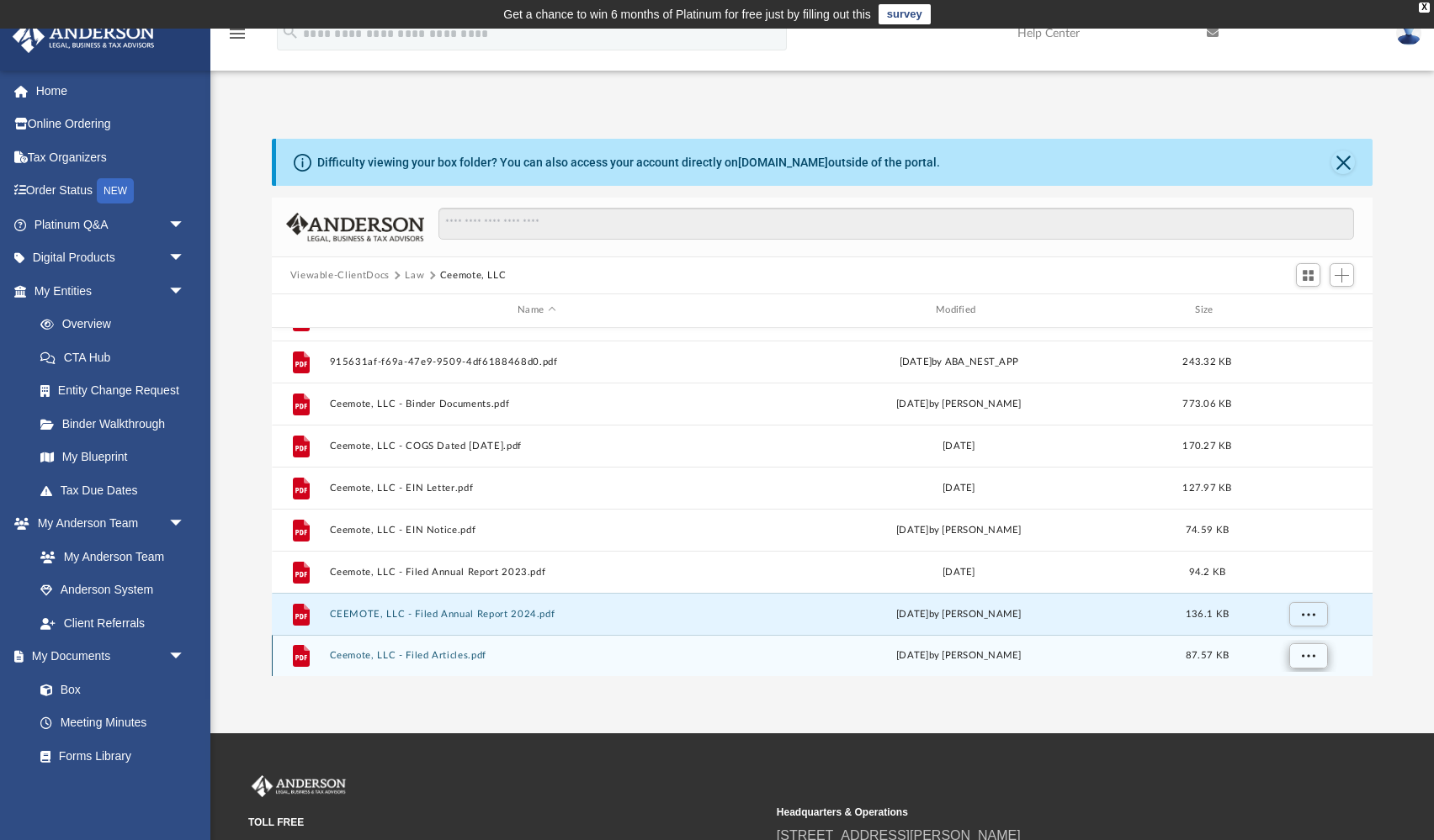
click at [1302, 665] on button "More options" at bounding box center [1308, 656] width 39 height 25
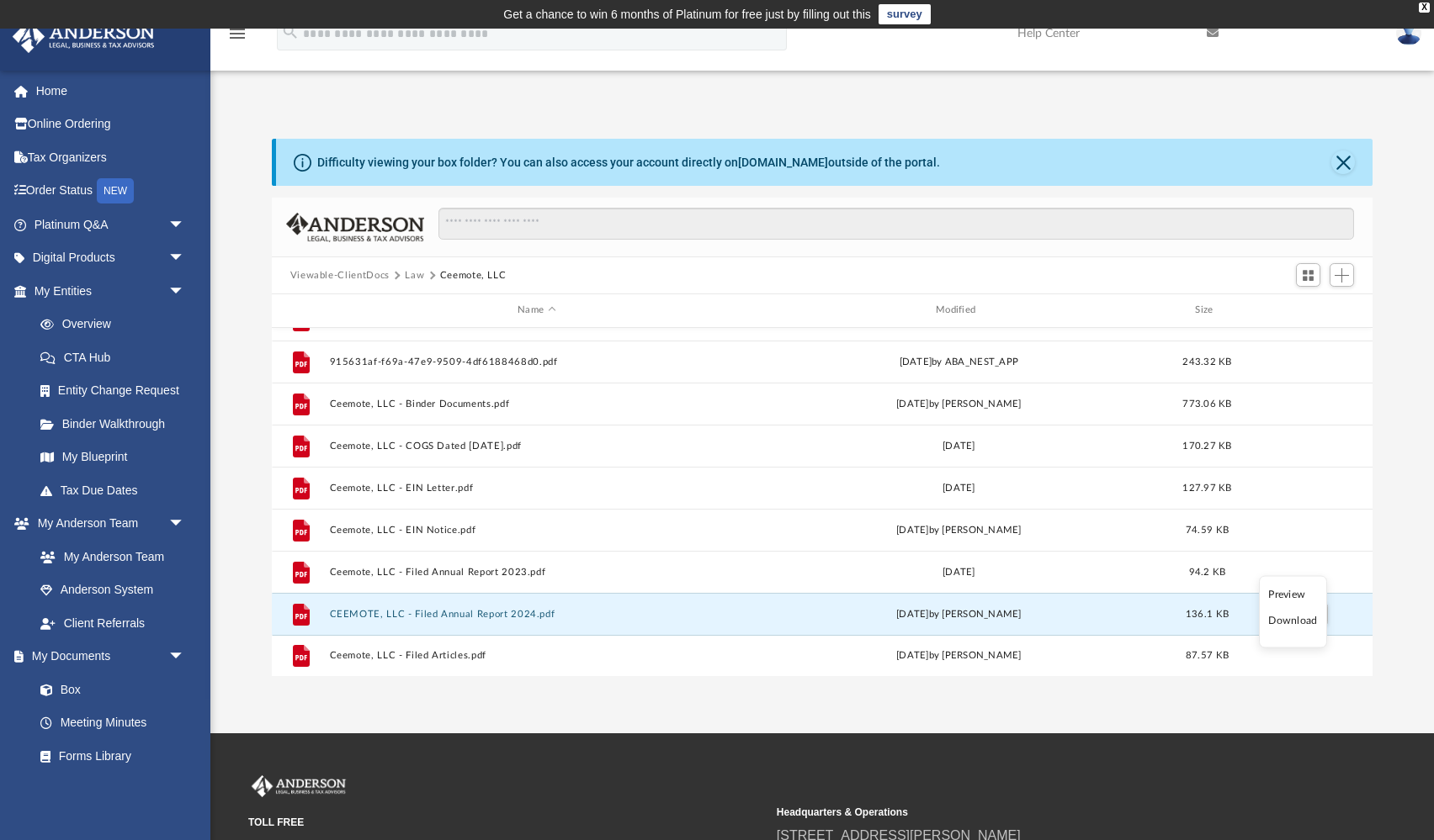
click at [1291, 599] on li "Preview" at bounding box center [1292, 594] width 49 height 17
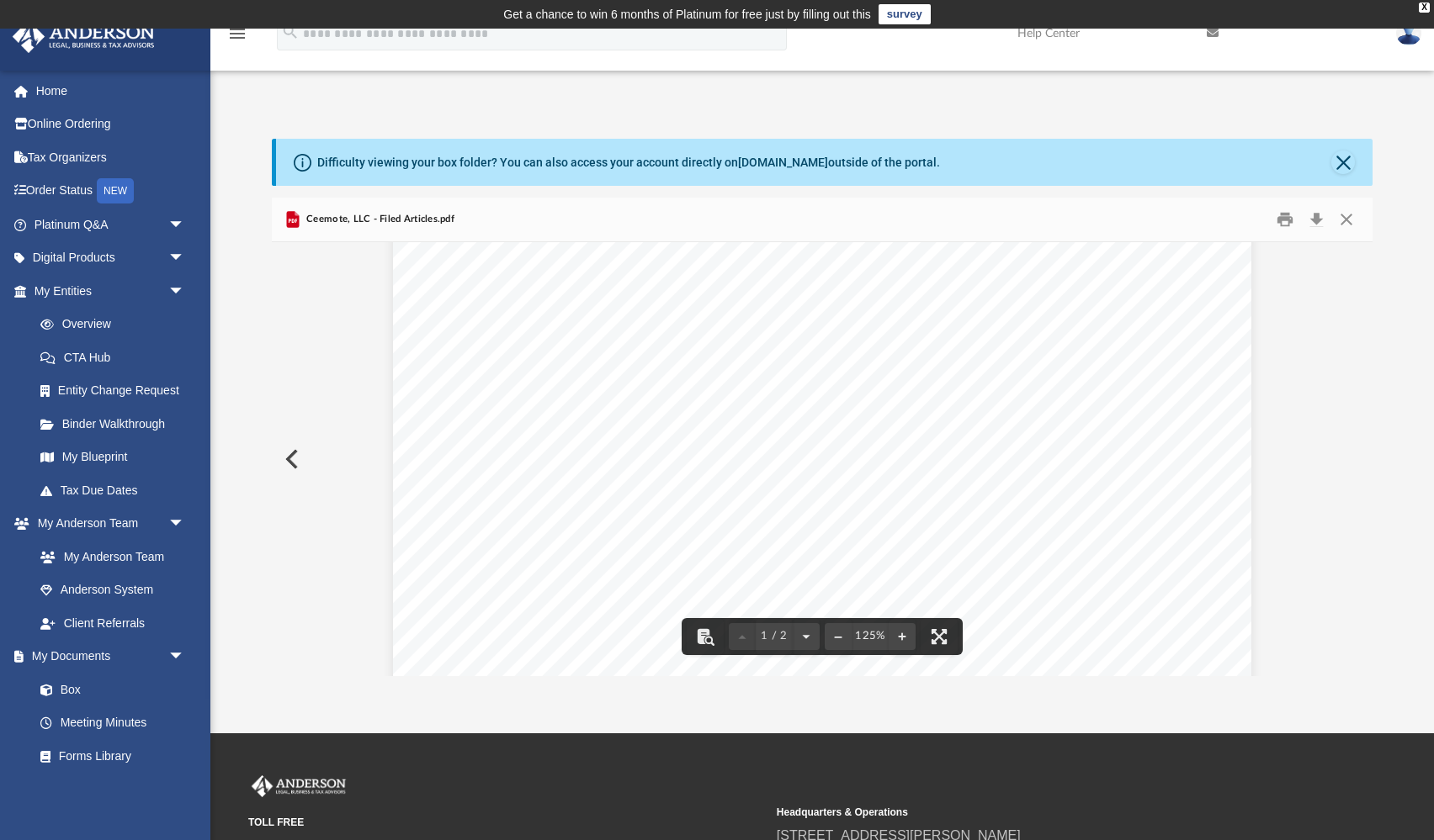
scroll to position [149, 0]
click at [1349, 222] on button "Close" at bounding box center [1345, 220] width 30 height 26
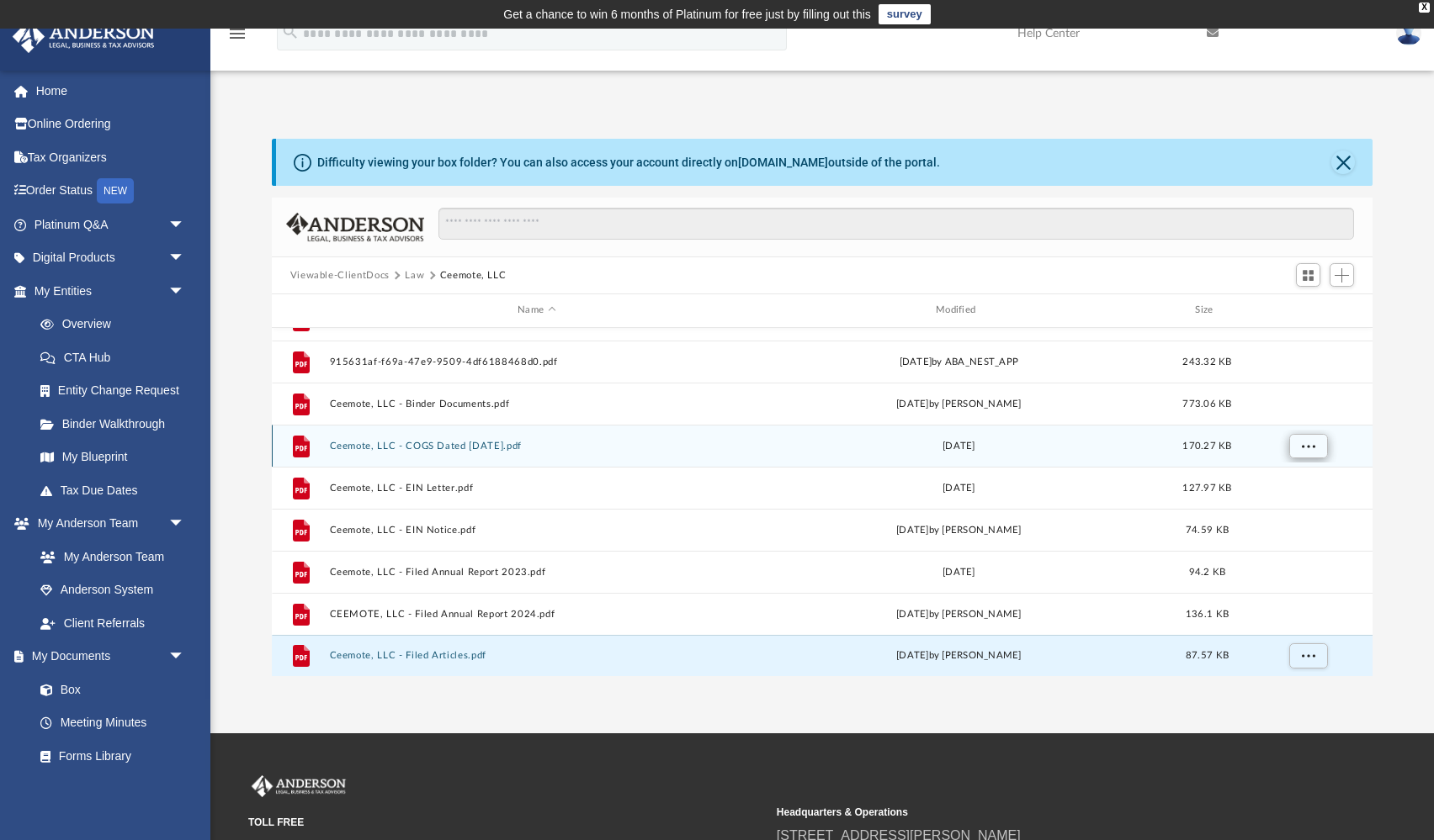
click at [1306, 443] on span "More options" at bounding box center [1308, 445] width 13 height 10
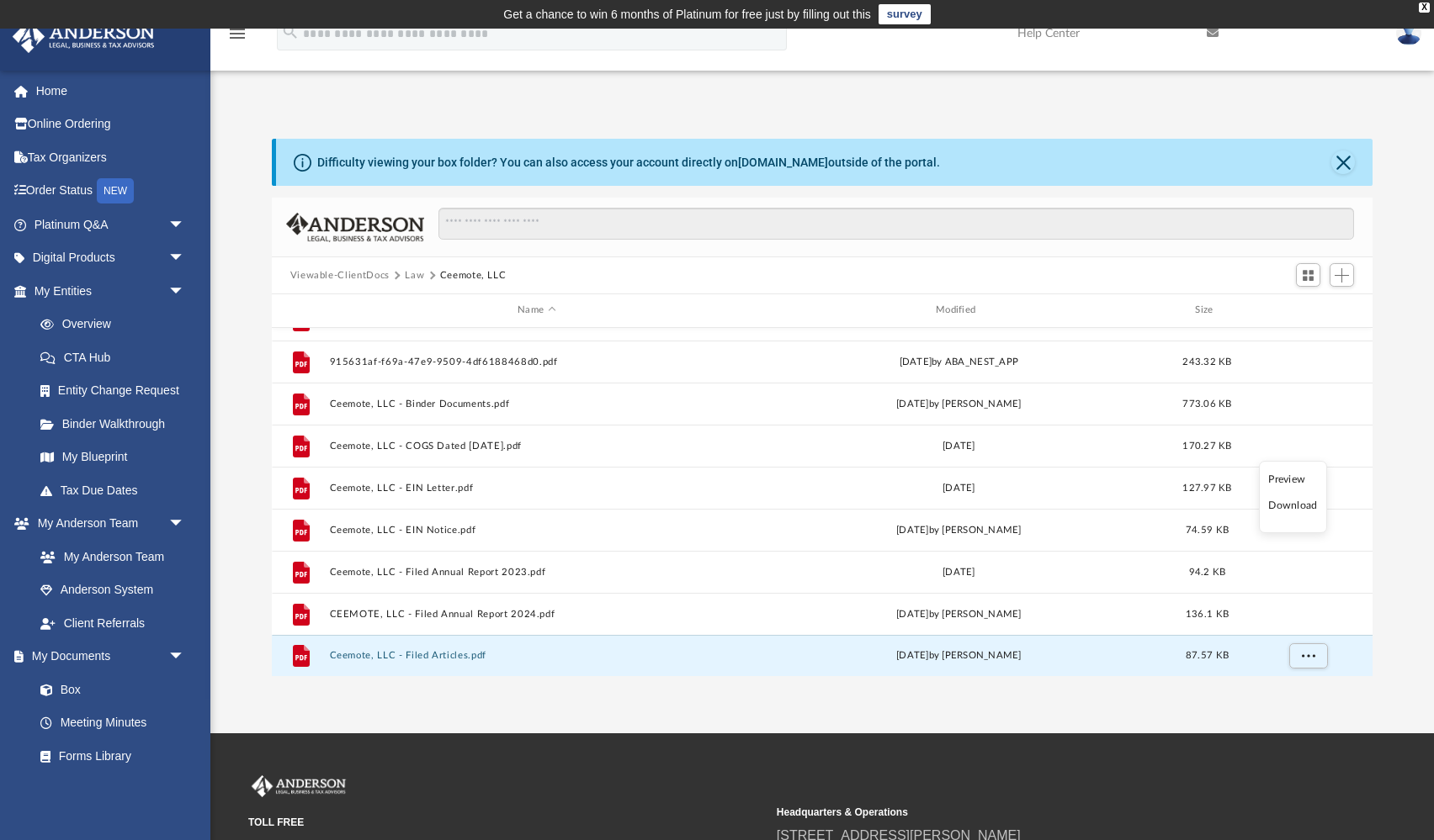
click at [1298, 474] on li "Preview" at bounding box center [1292, 480] width 49 height 17
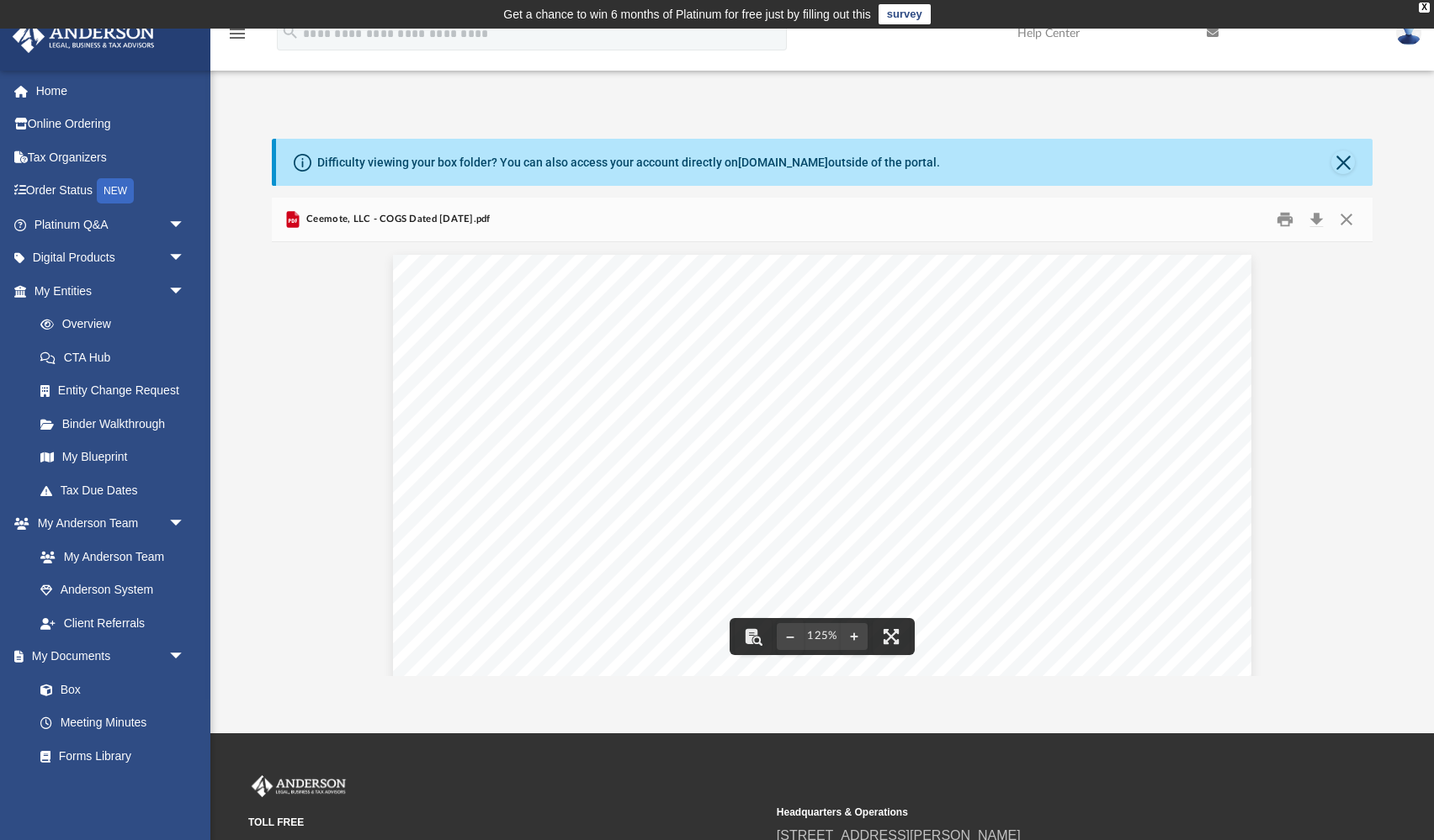
scroll to position [0, 0]
click at [1349, 221] on button "Close" at bounding box center [1345, 220] width 30 height 26
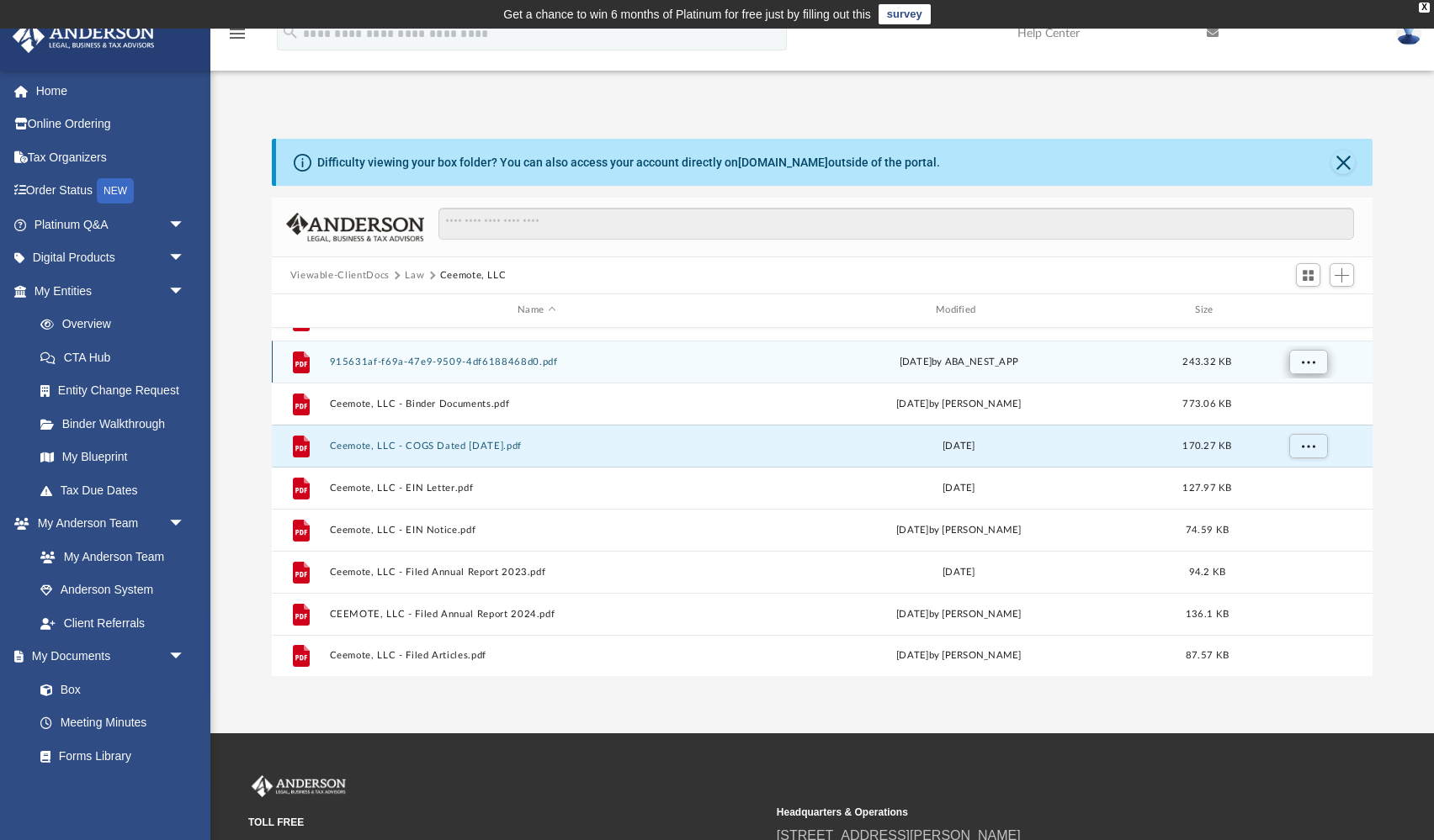
click at [1301, 361] on span "More options" at bounding box center [1308, 361] width 13 height 10
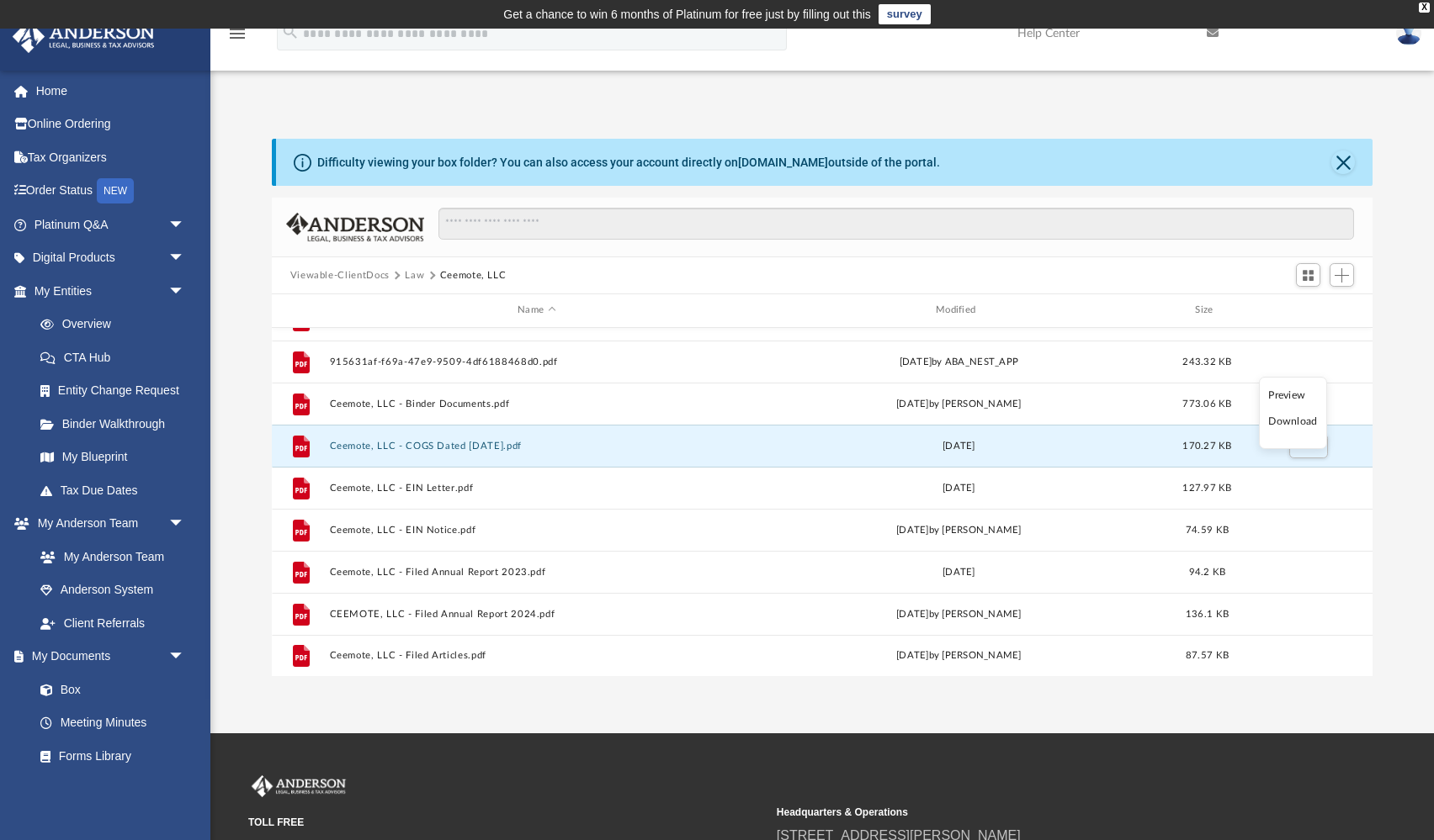
click at [1288, 400] on li "Preview" at bounding box center [1292, 396] width 49 height 17
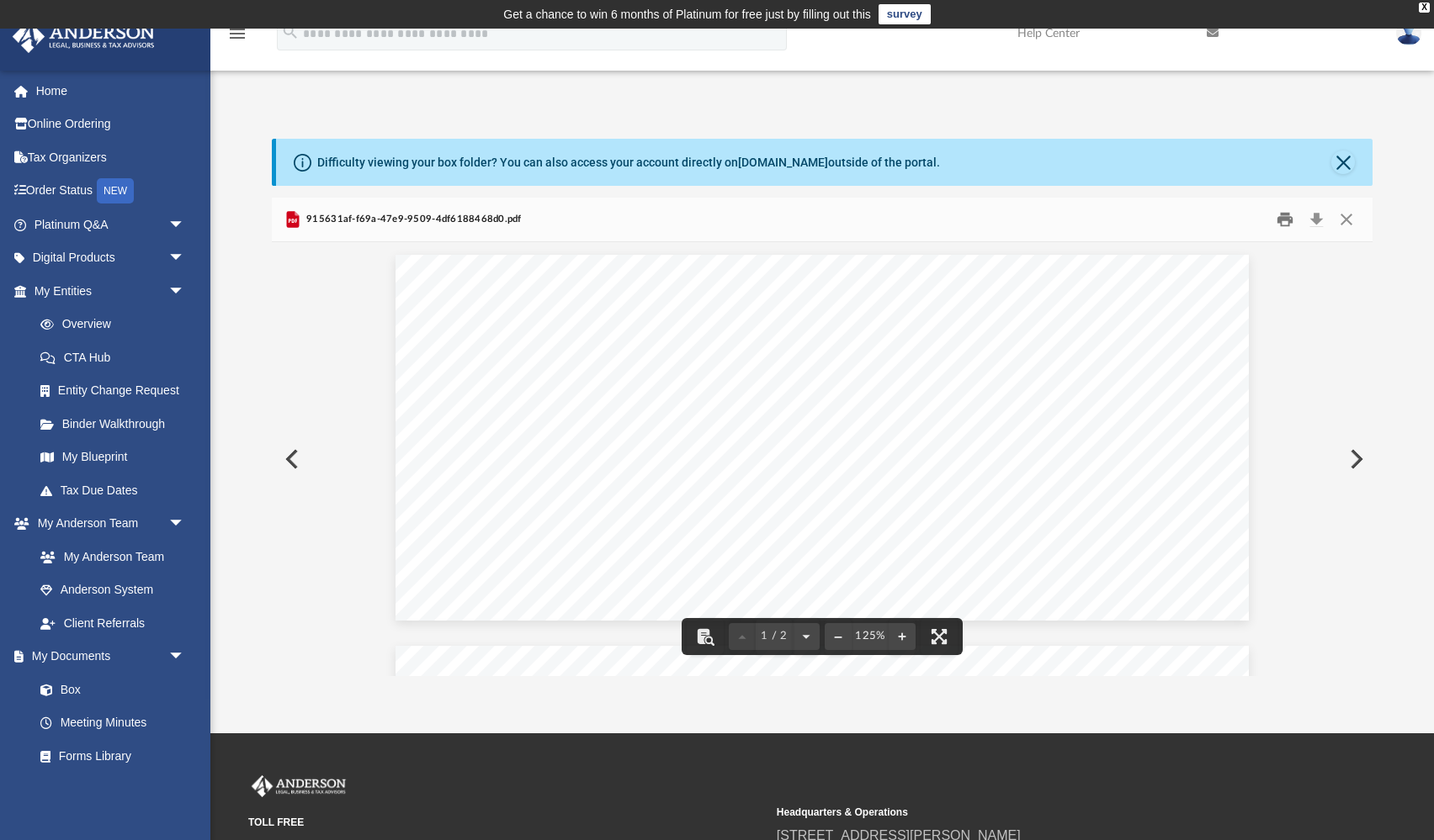
click at [1283, 216] on button "Print" at bounding box center [1285, 220] width 34 height 26
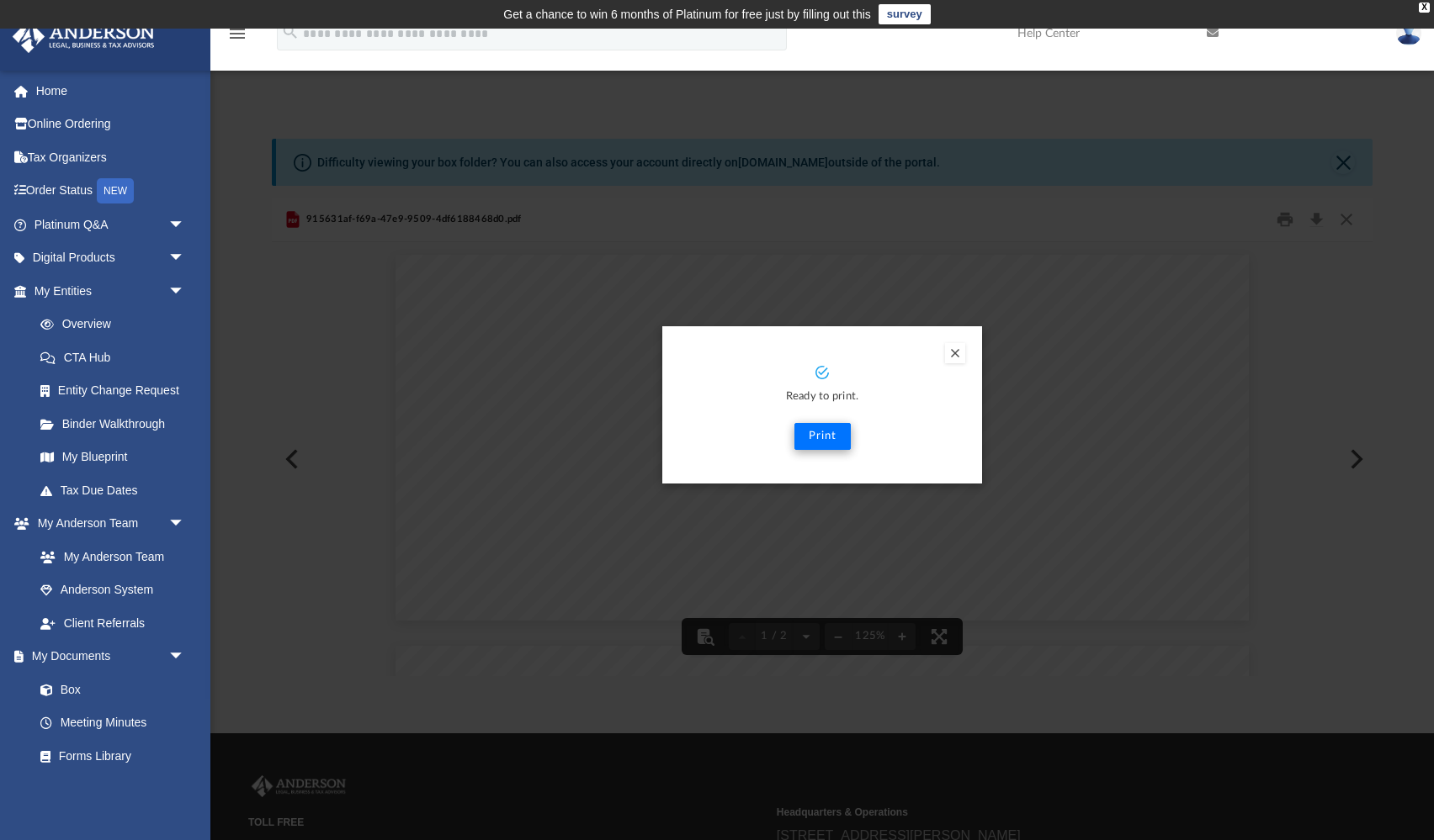
click at [824, 437] on button "Print" at bounding box center [822, 436] width 56 height 27
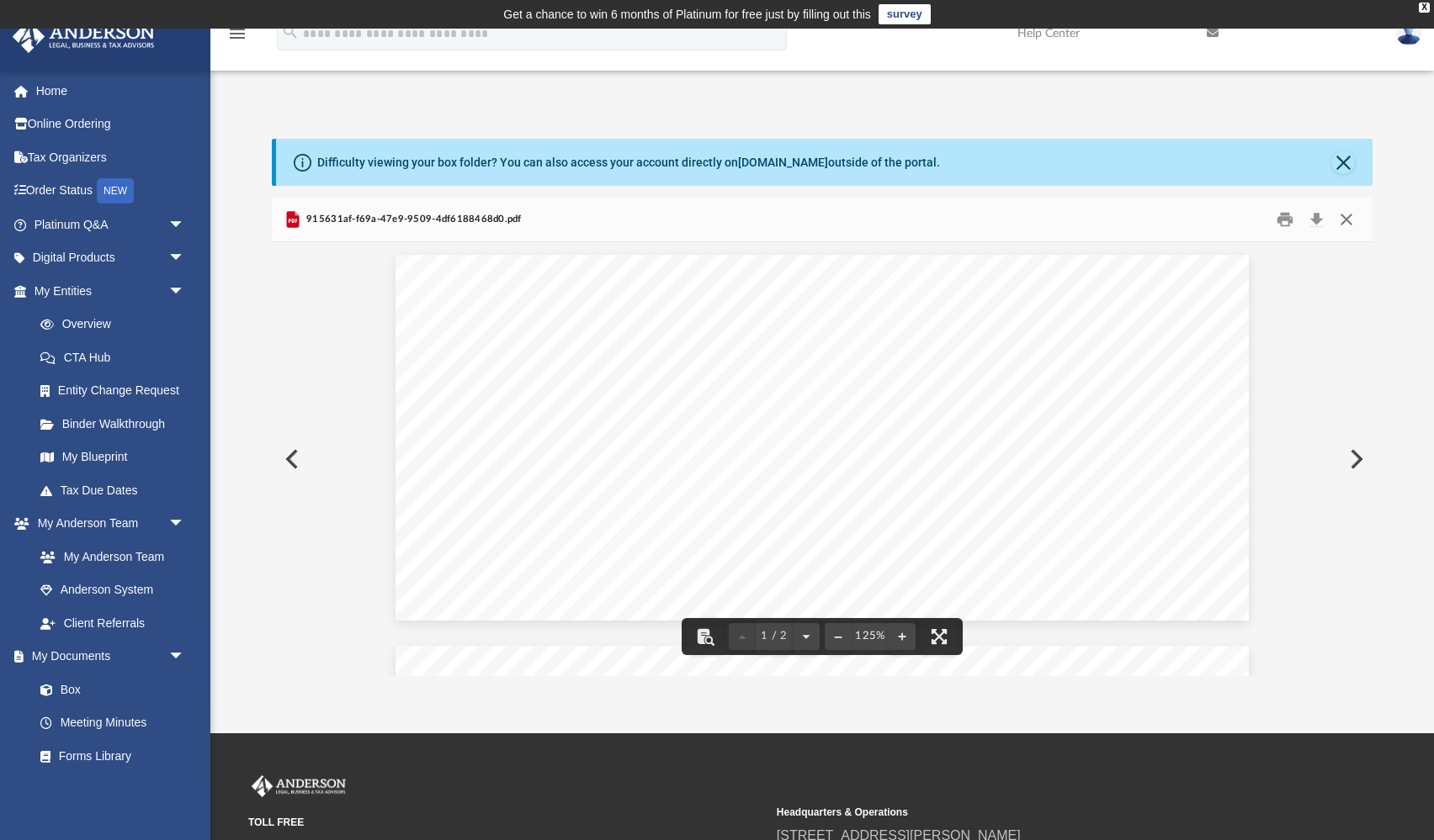
click at [1345, 223] on button "Close" at bounding box center [1345, 220] width 30 height 26
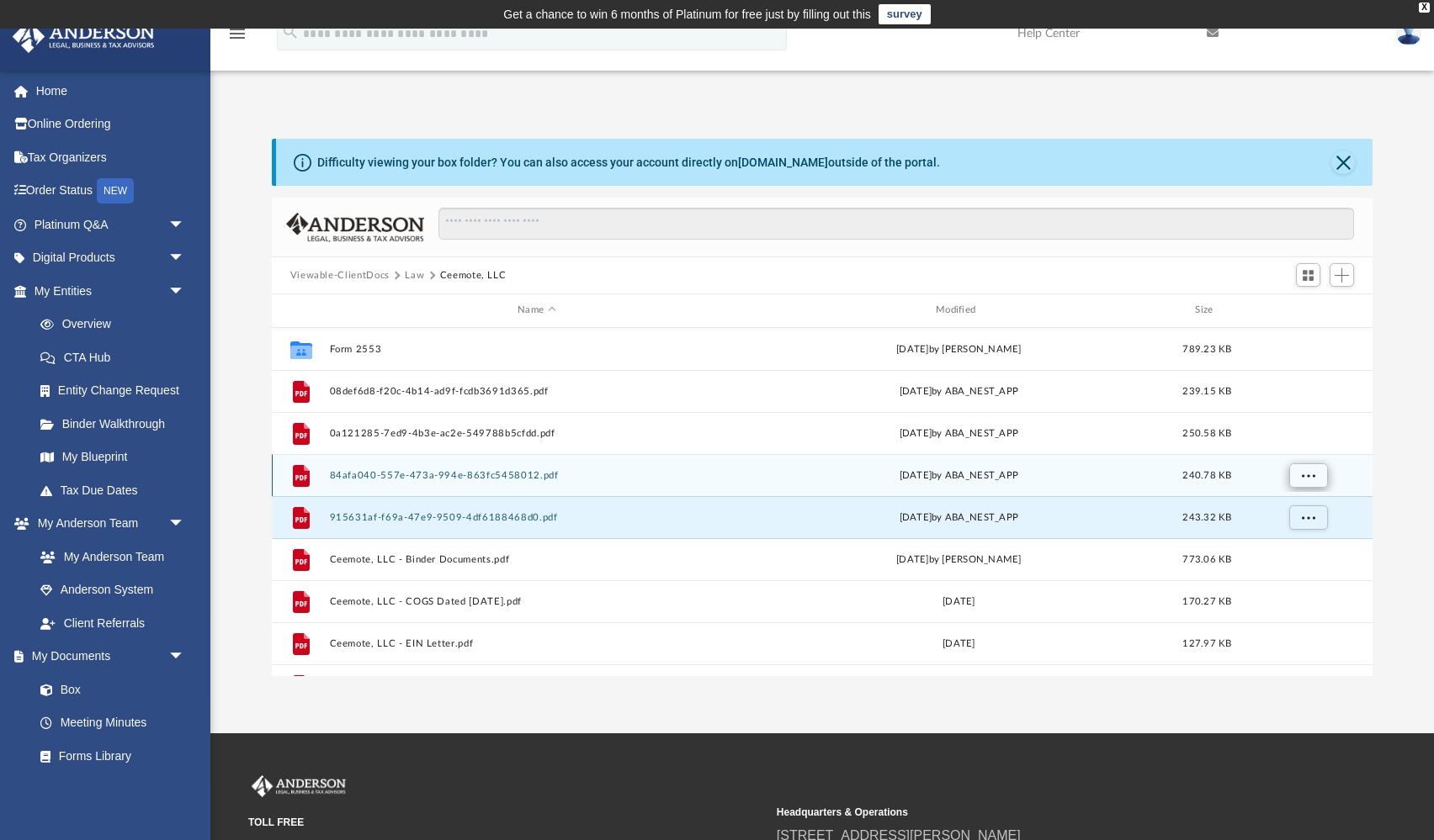
click at [1315, 466] on button "More options" at bounding box center [1308, 475] width 39 height 25
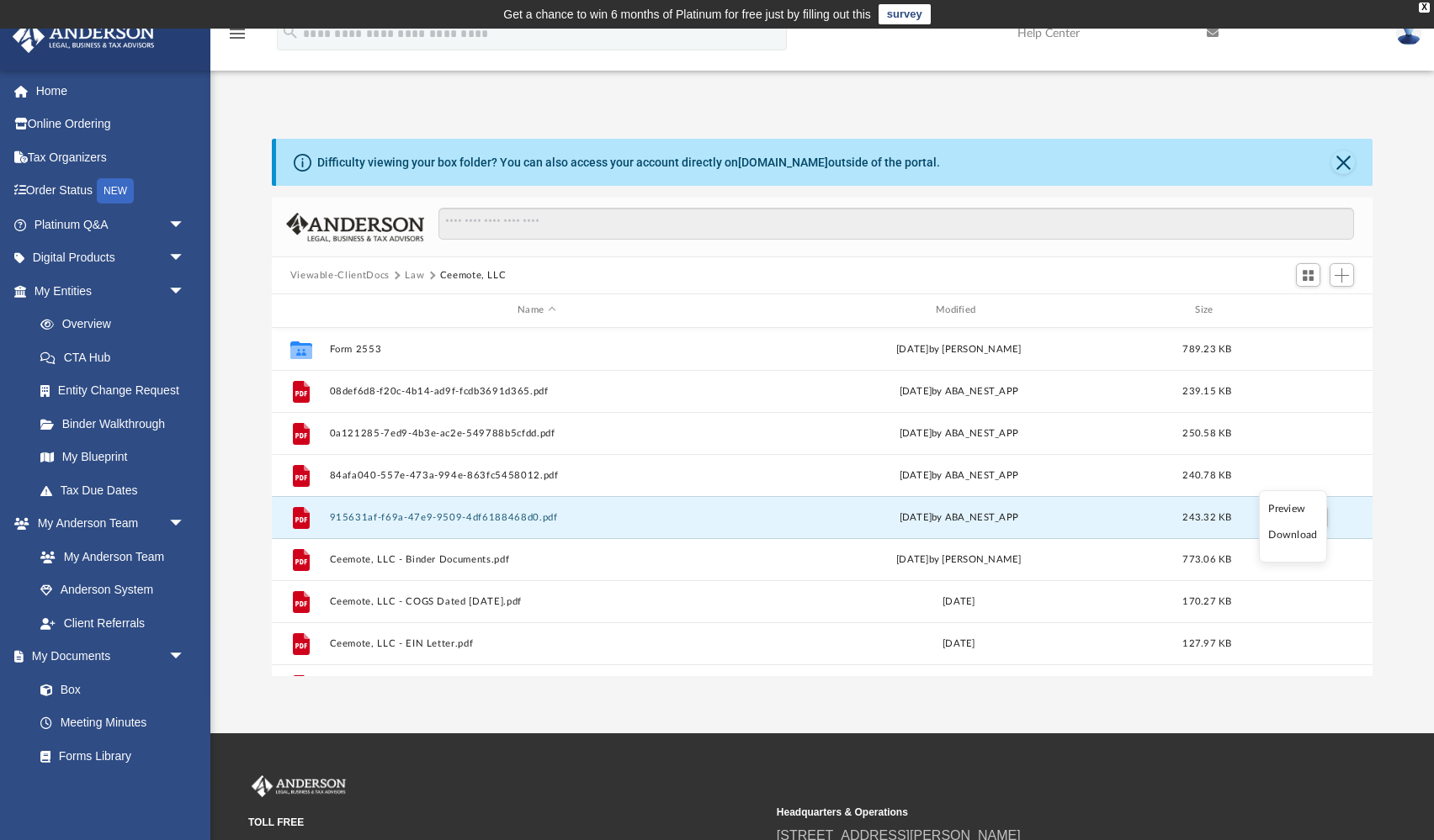
click at [1299, 512] on li "Preview" at bounding box center [1292, 509] width 49 height 17
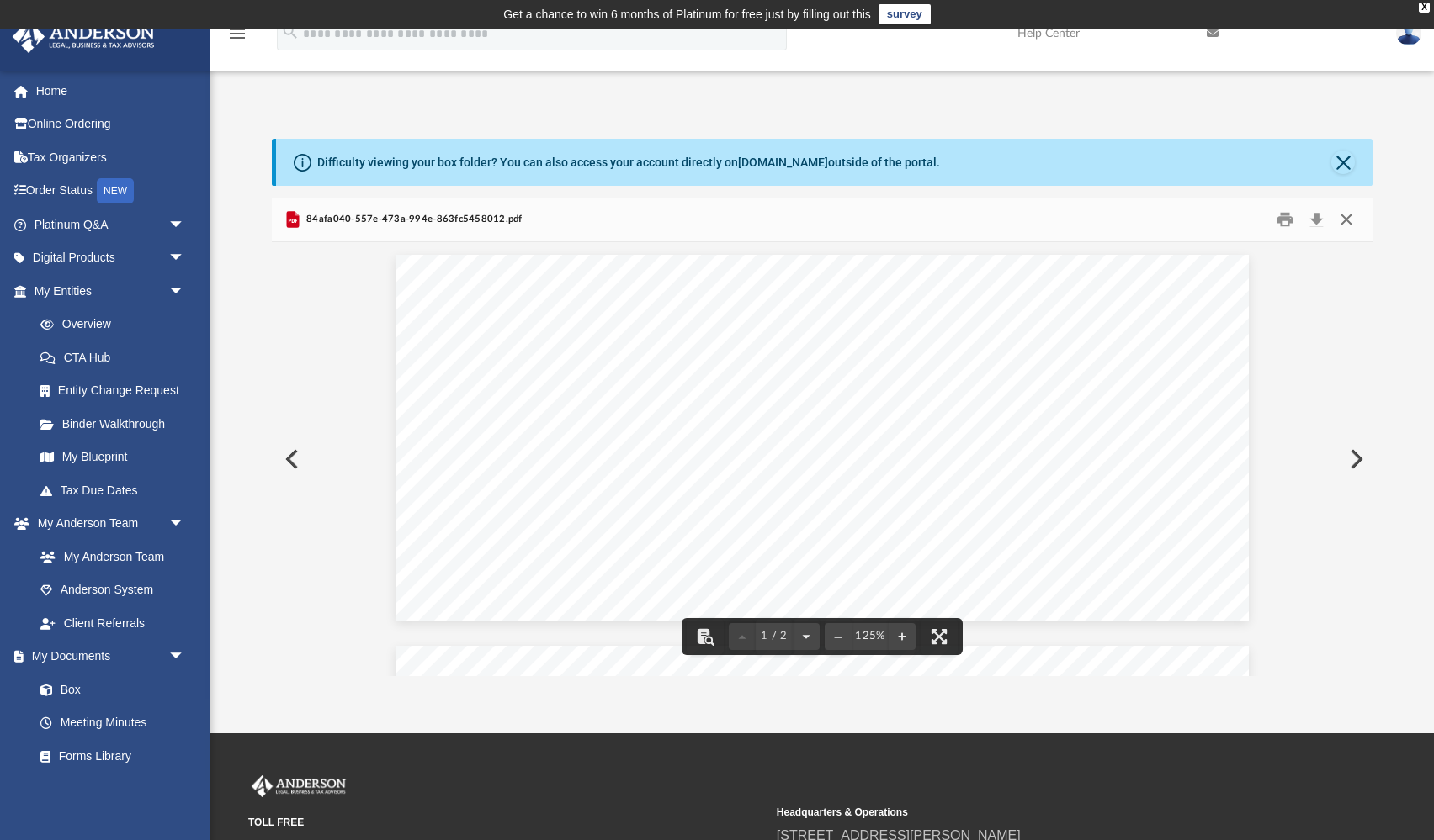
click at [1351, 222] on button "Close" at bounding box center [1345, 220] width 30 height 26
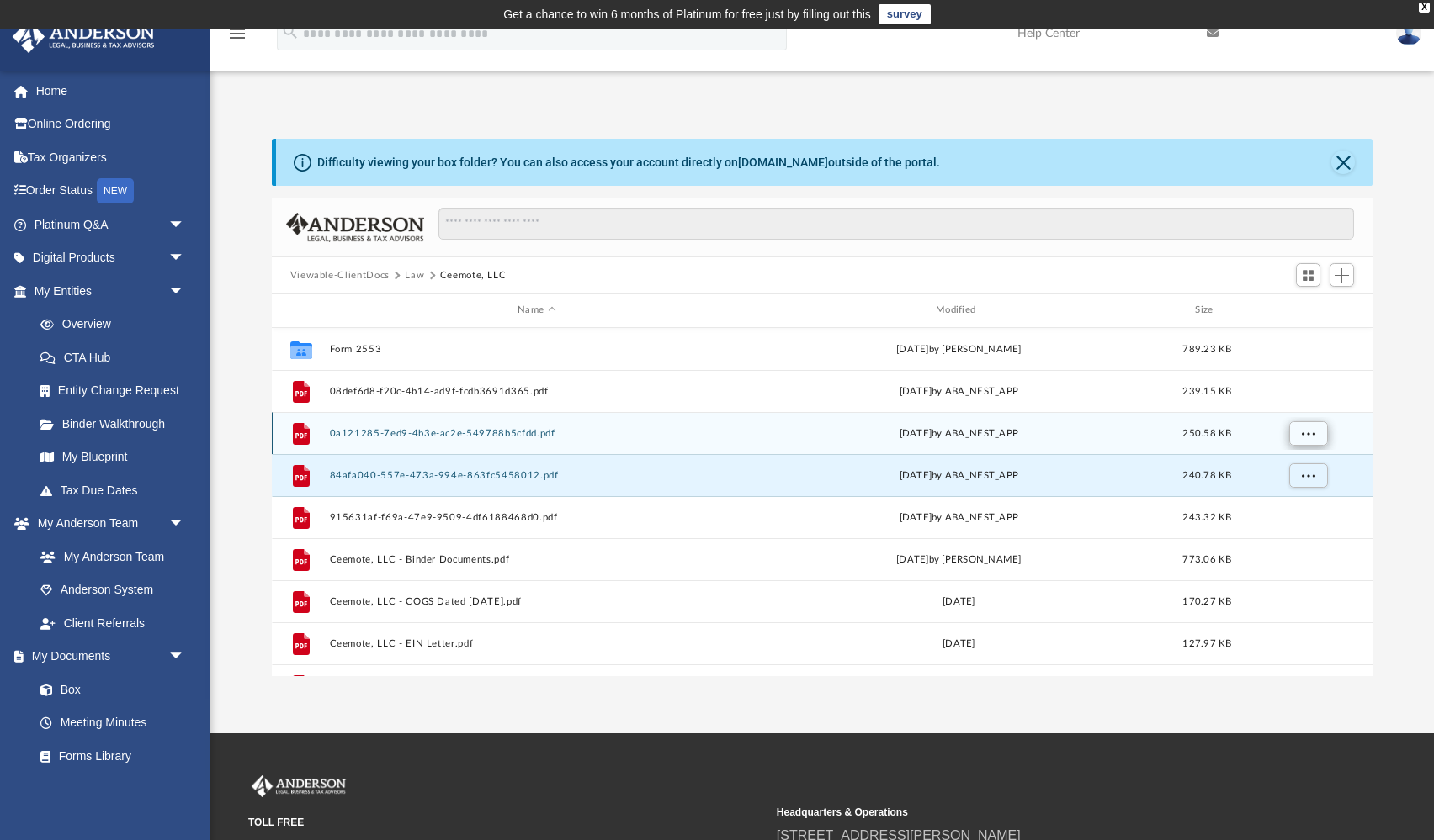
click at [1310, 428] on span "More options" at bounding box center [1308, 433] width 13 height 10
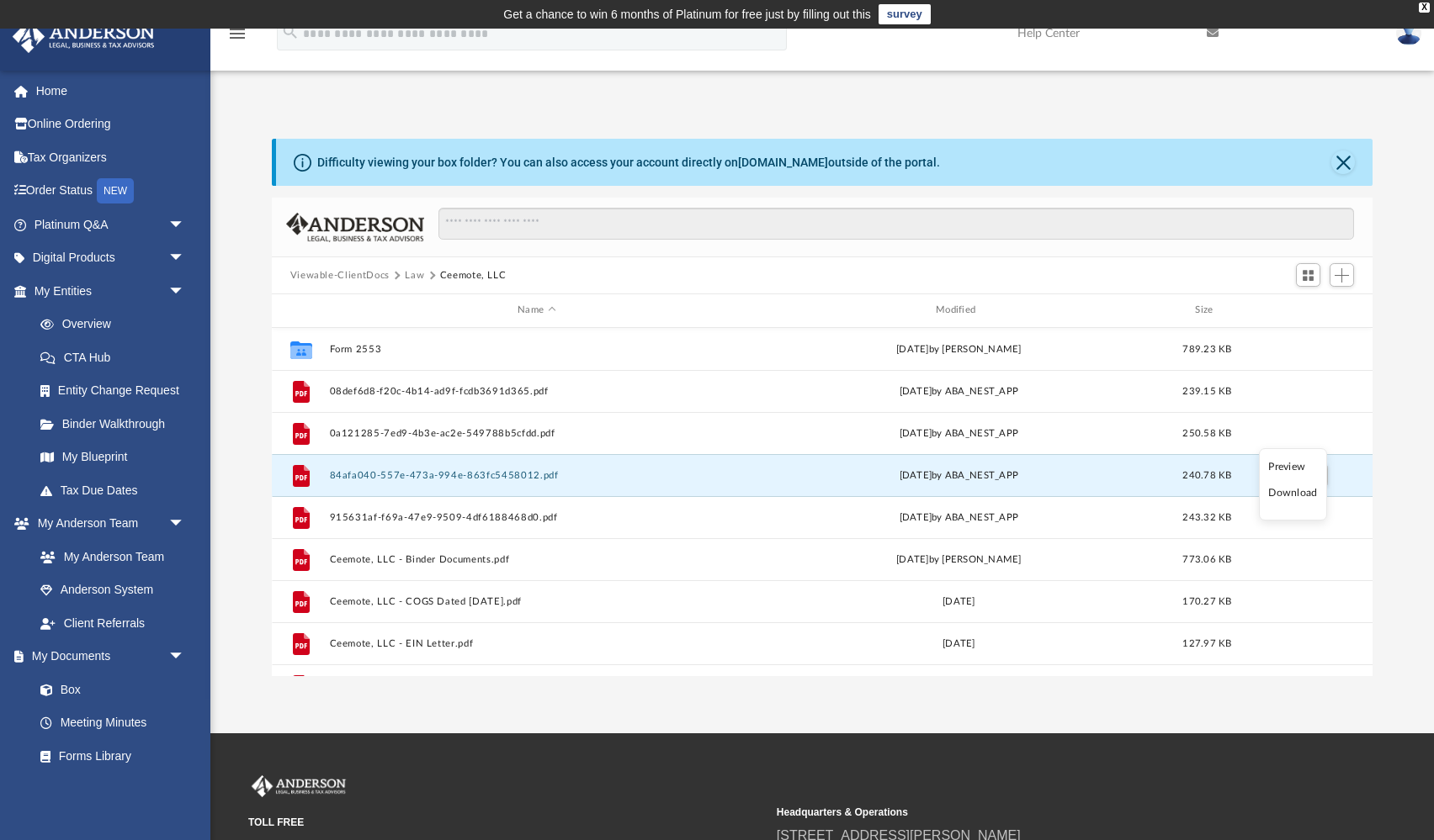
click at [1291, 466] on li "Preview" at bounding box center [1292, 467] width 49 height 17
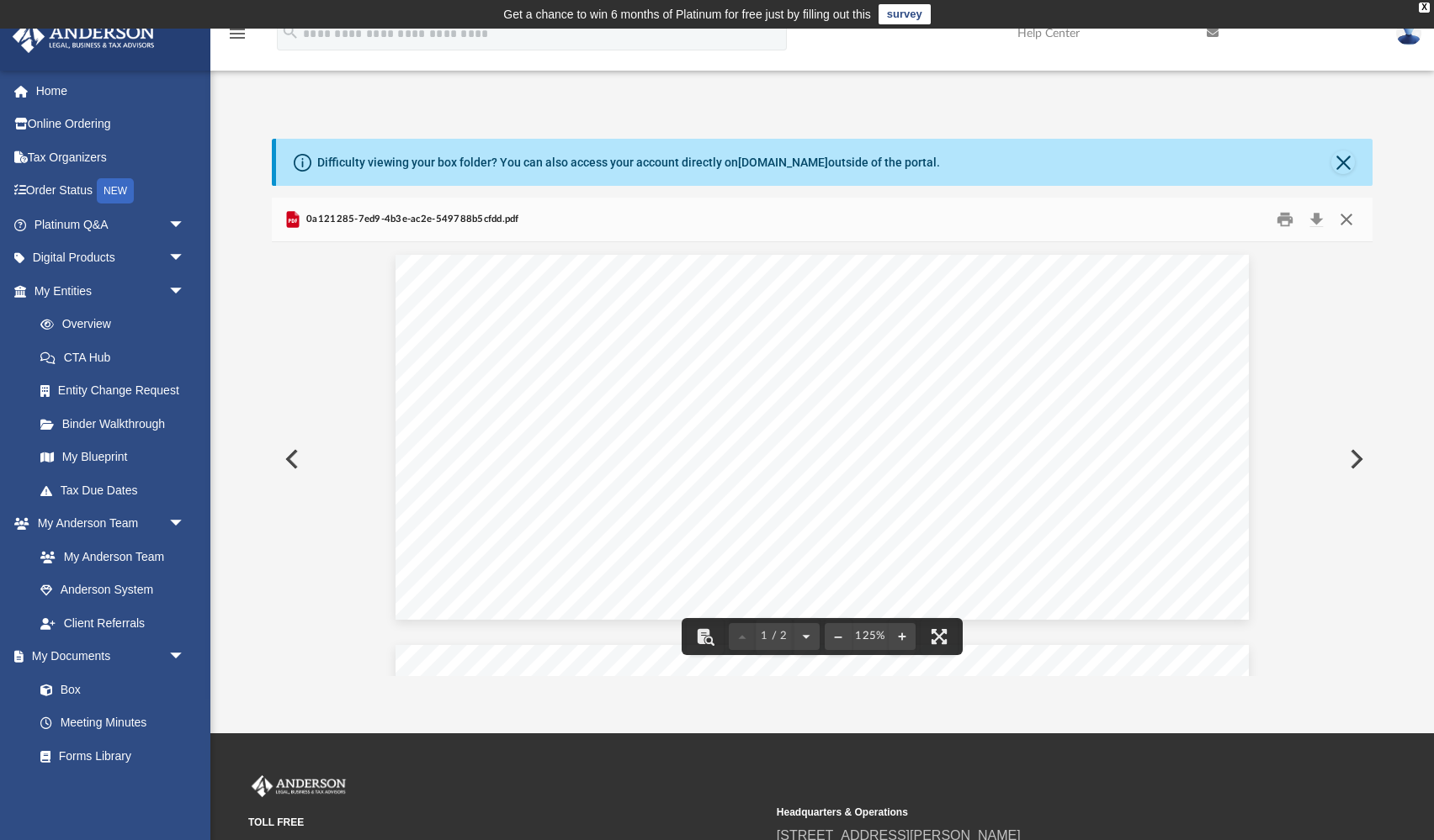
click at [1351, 220] on button "Close" at bounding box center [1345, 220] width 30 height 26
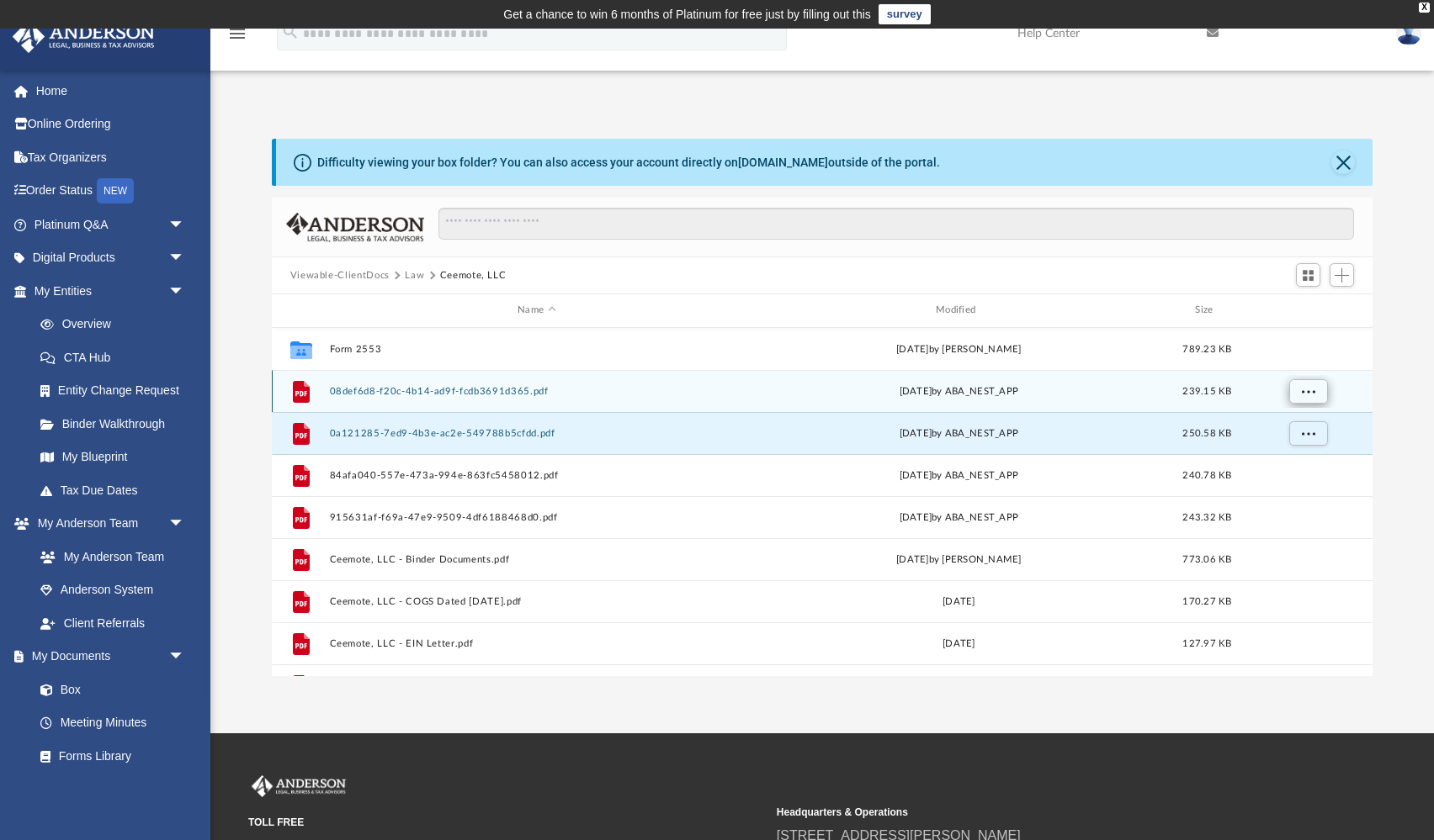
click at [1297, 388] on button "More options" at bounding box center [1308, 391] width 39 height 25
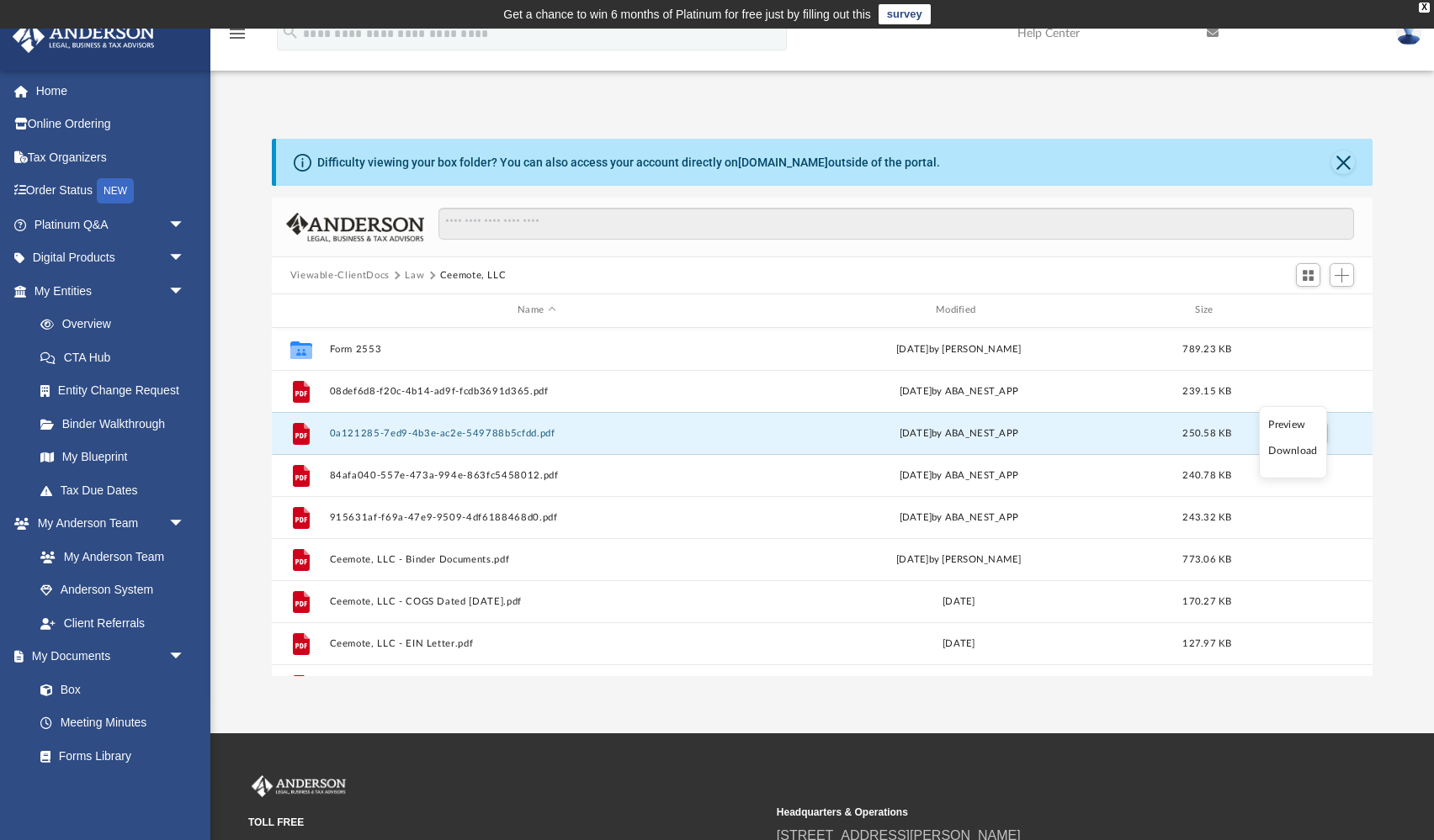
click at [1292, 421] on li "Preview" at bounding box center [1292, 425] width 49 height 17
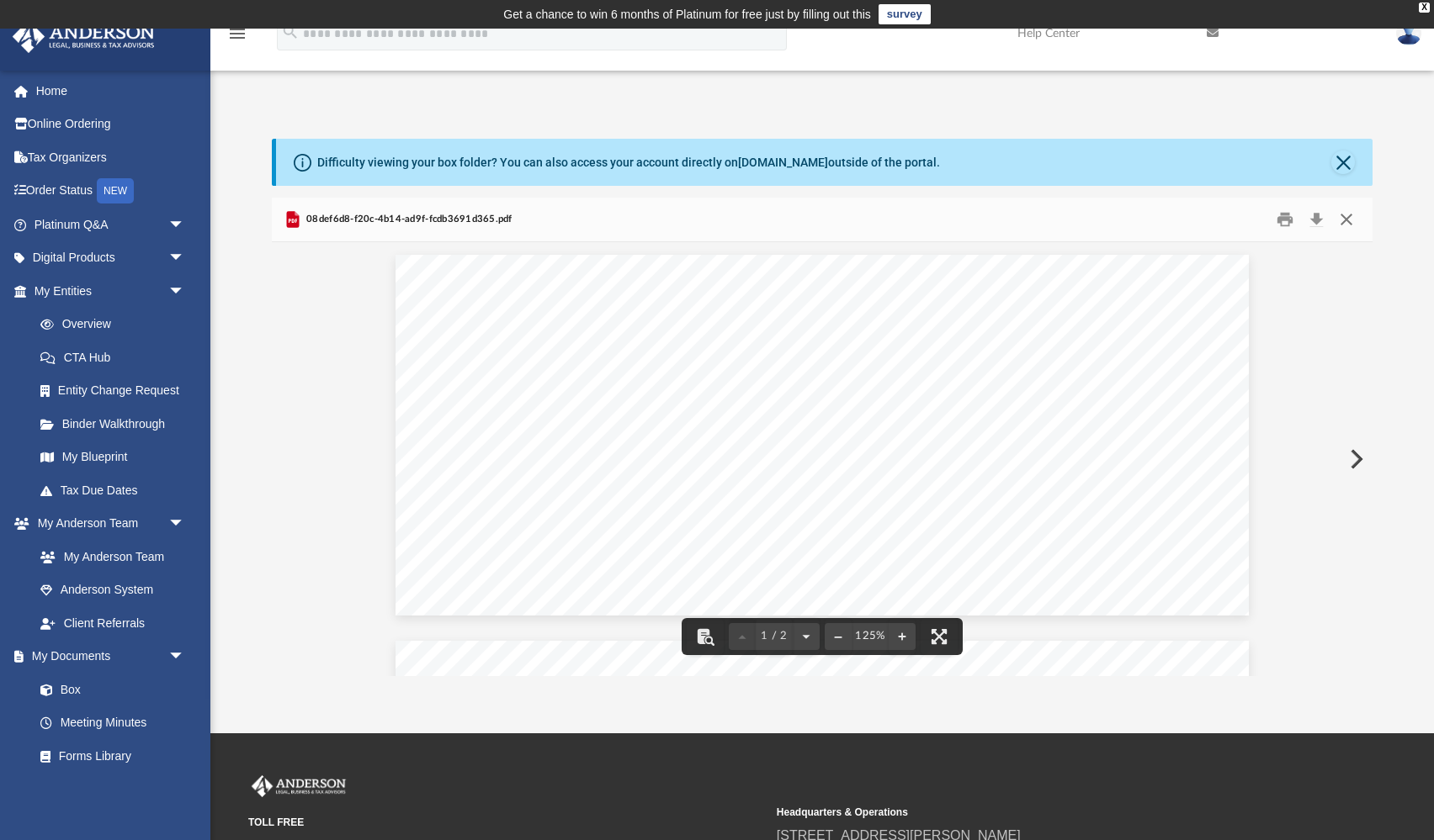
click at [1348, 224] on button "Close" at bounding box center [1345, 220] width 30 height 26
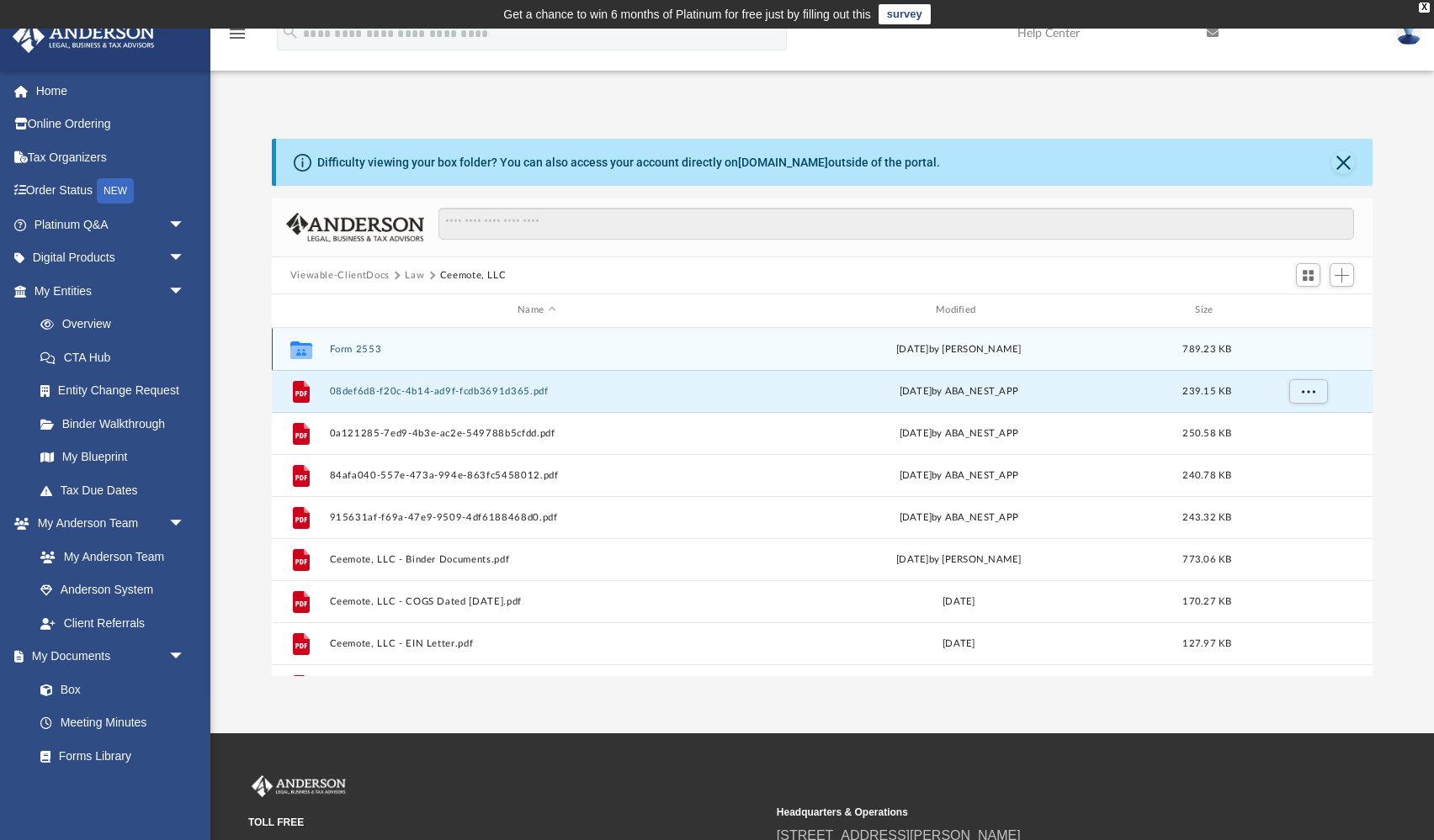
click at [1298, 348] on div "Collaborated Folder Form 2553 [DATE] by [PERSON_NAME] 789.23 KB" at bounding box center [822, 349] width 1102 height 42
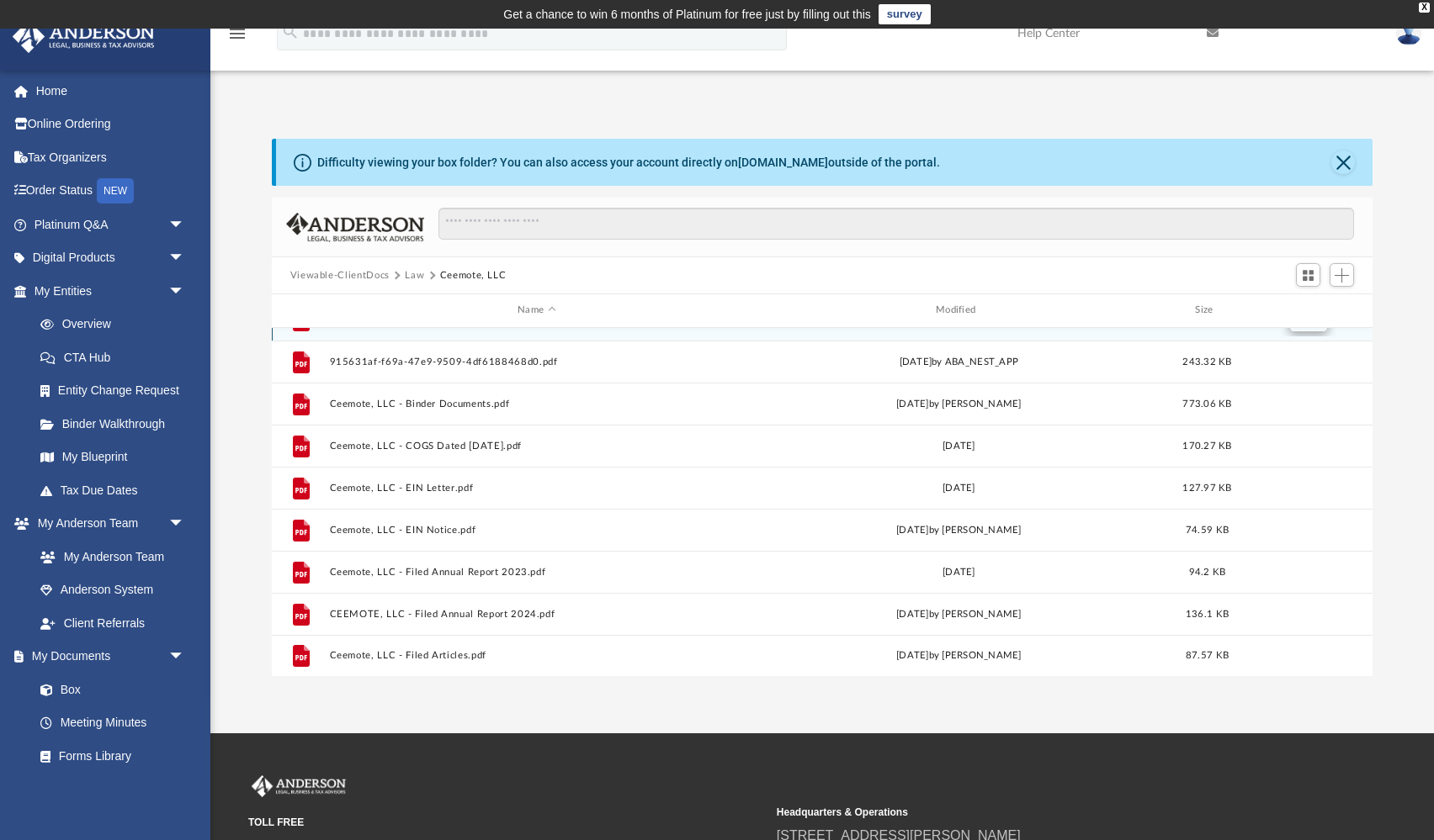
scroll to position [155, 0]
